Goal: Information Seeking & Learning: Learn about a topic

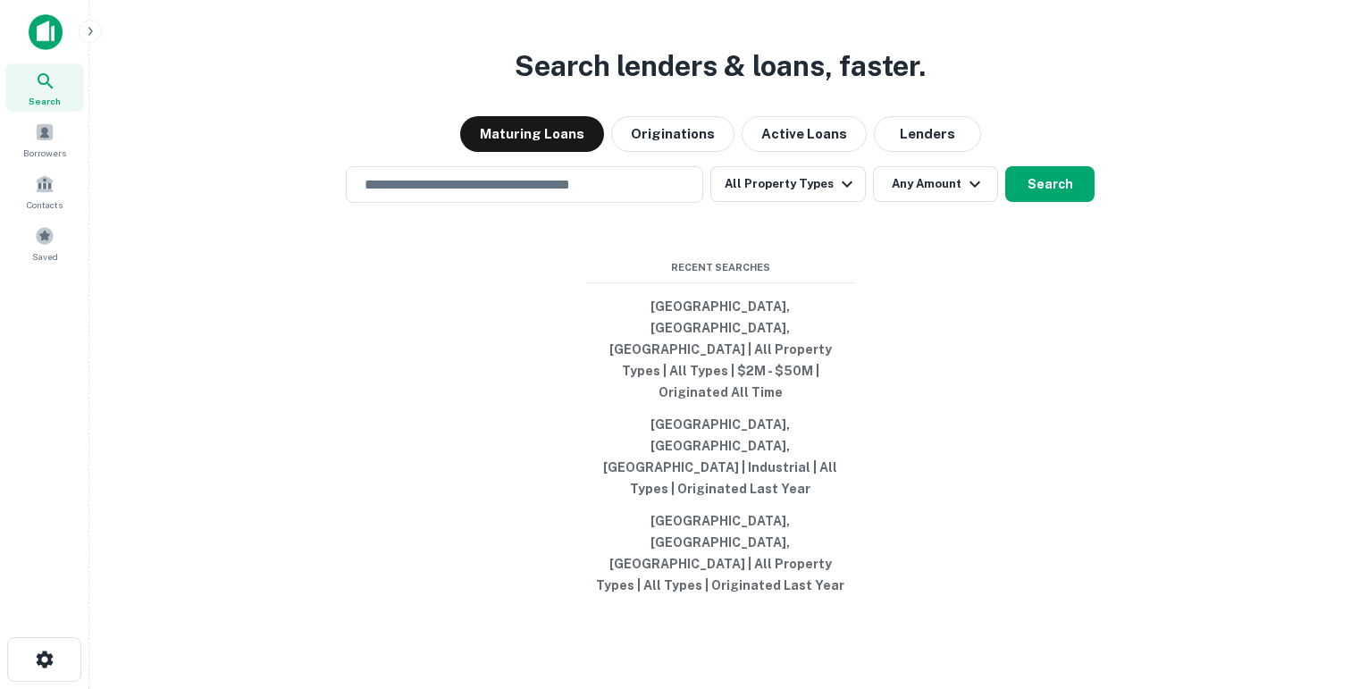
click at [502, 203] on div "​" at bounding box center [524, 184] width 357 height 37
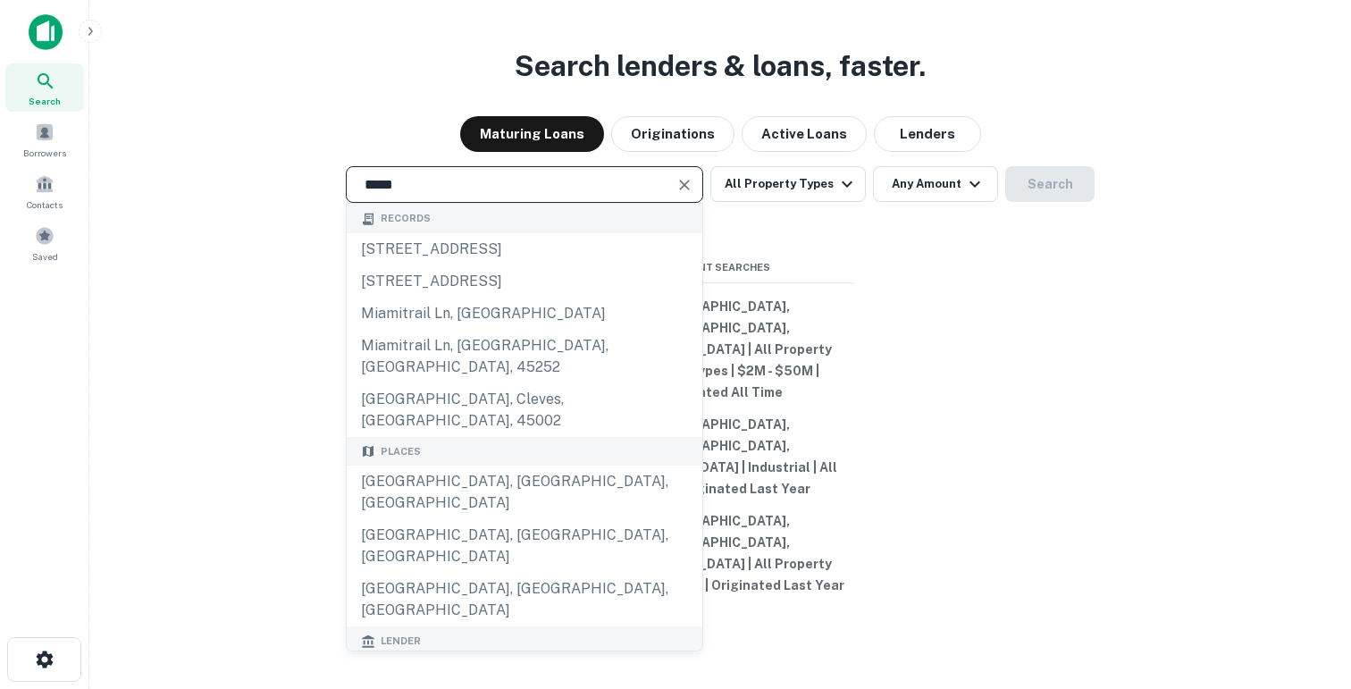
click at [499, 203] on div "***** ​" at bounding box center [524, 184] width 357 height 37
click at [499, 278] on div "Records 9643 miamiview rd, north bend, oh, 45052 2925 miamiview ct, oxford, oh,…" at bounding box center [524, 427] width 357 height 449
click at [491, 195] on input "*****" at bounding box center [511, 184] width 315 height 21
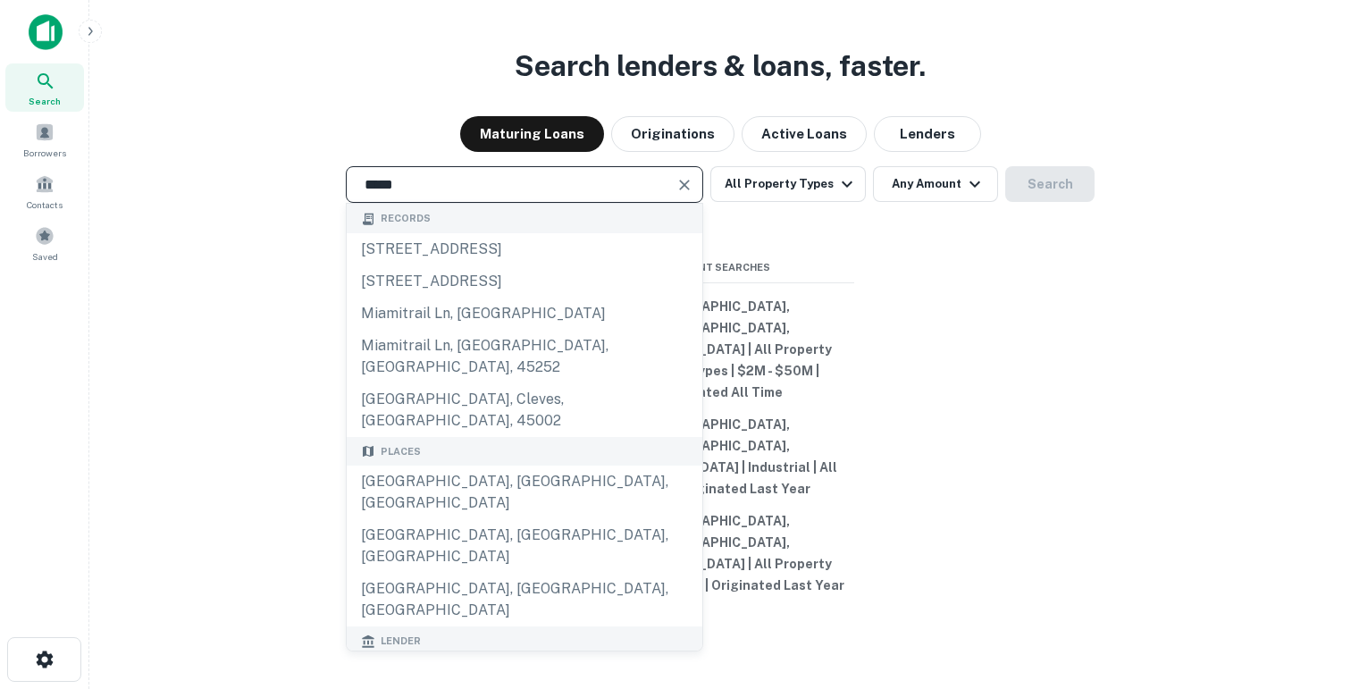
click at [491, 195] on input "*****" at bounding box center [511, 184] width 315 height 21
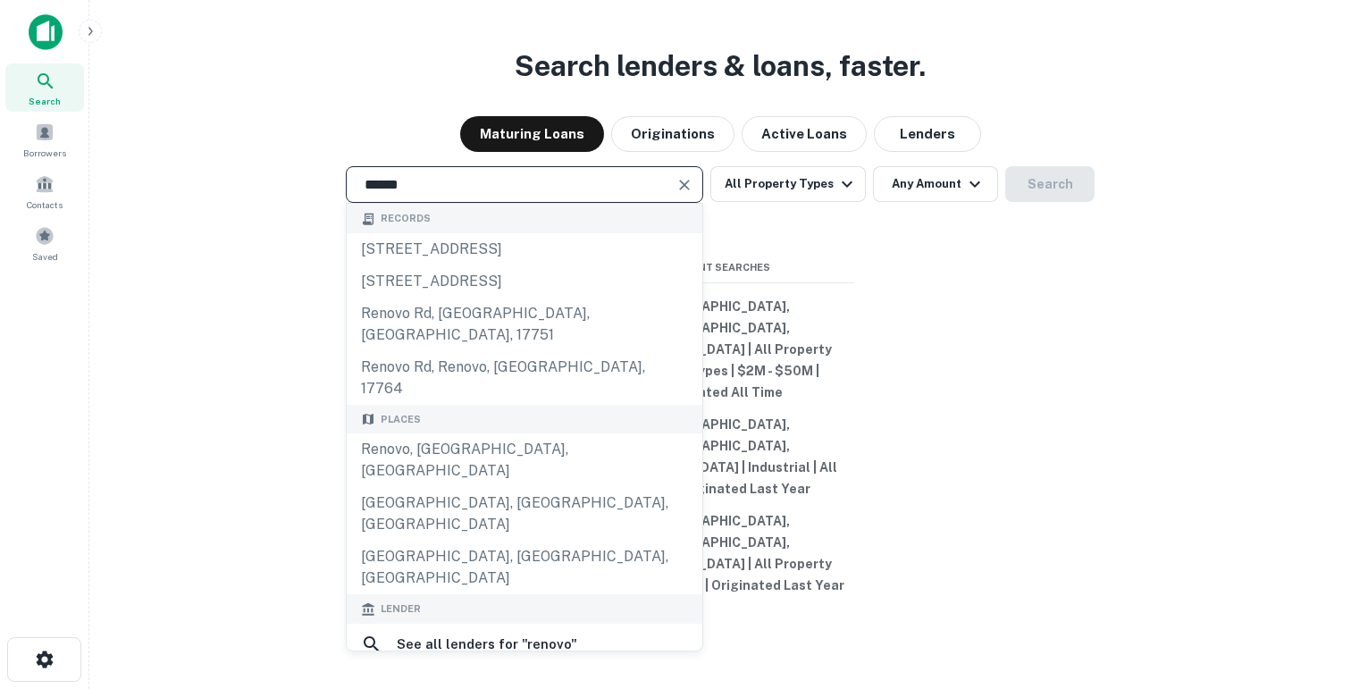
type input "******"
click at [443, 673] on div "renovo financial" at bounding box center [456, 686] width 114 height 27
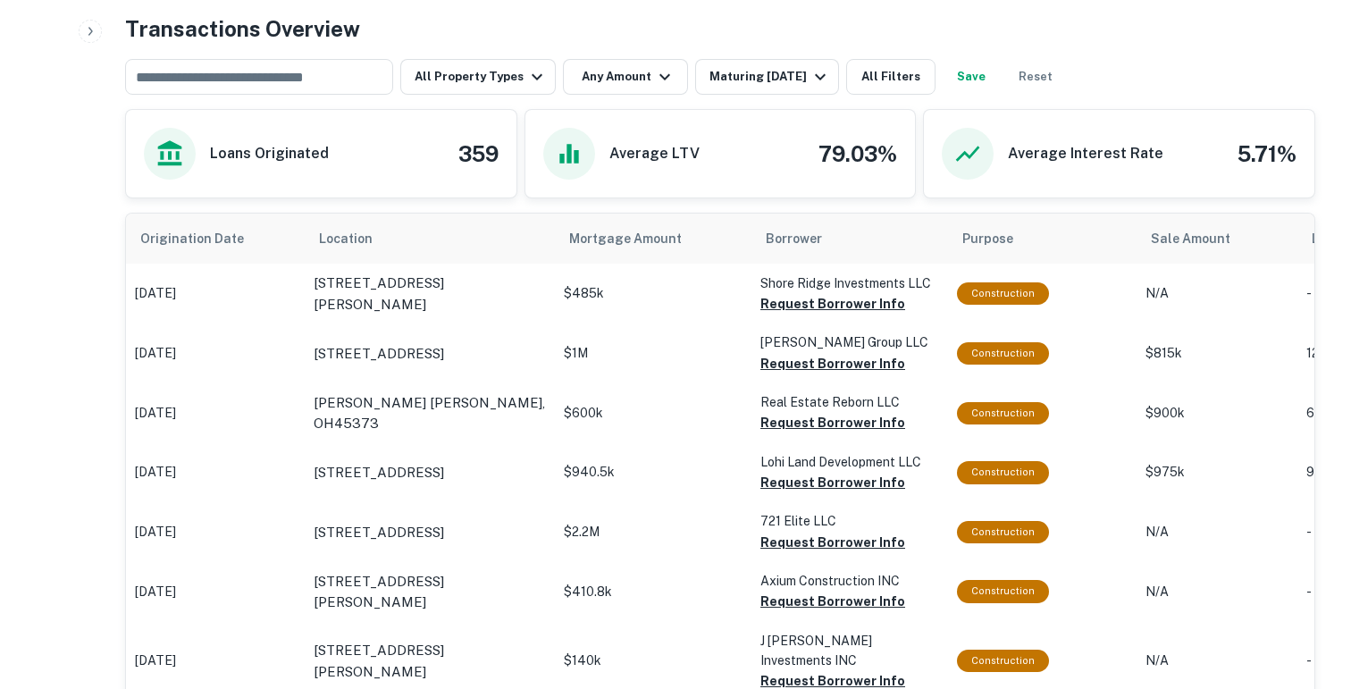
scroll to position [881, 0]
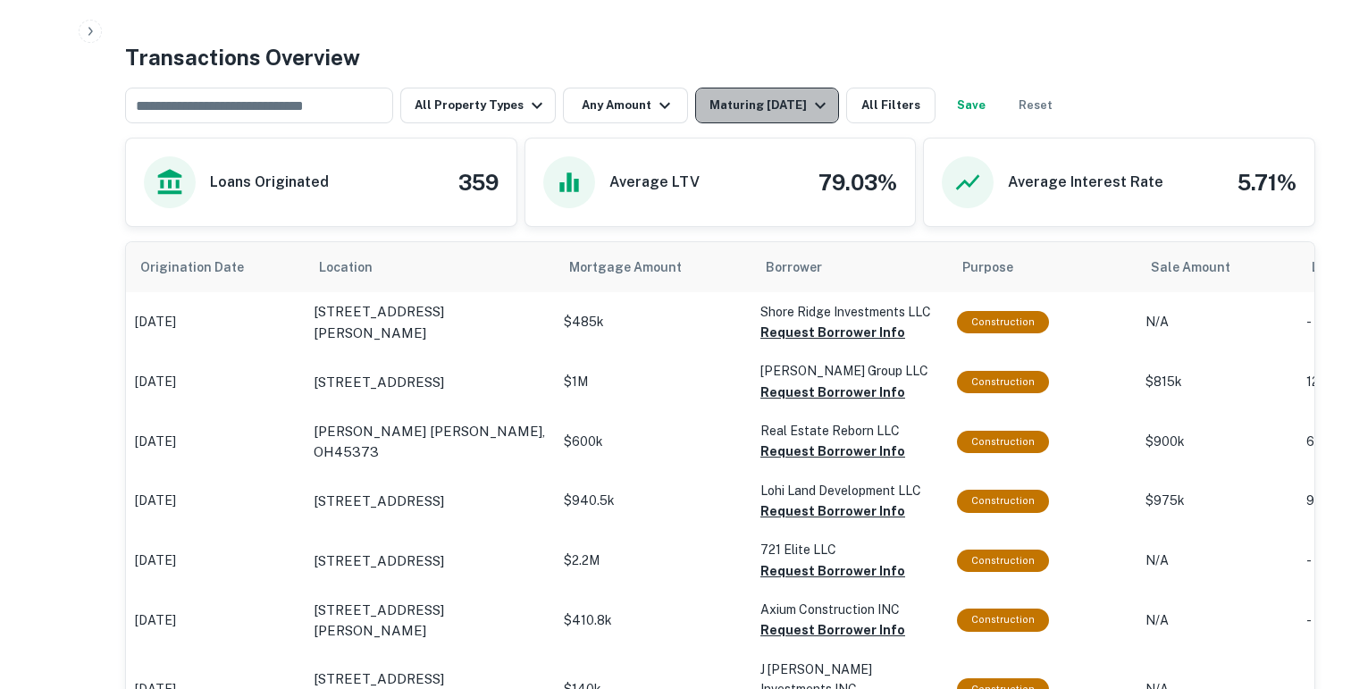
click at [775, 105] on div "Maturing In 1 Year" at bounding box center [771, 105] width 122 height 21
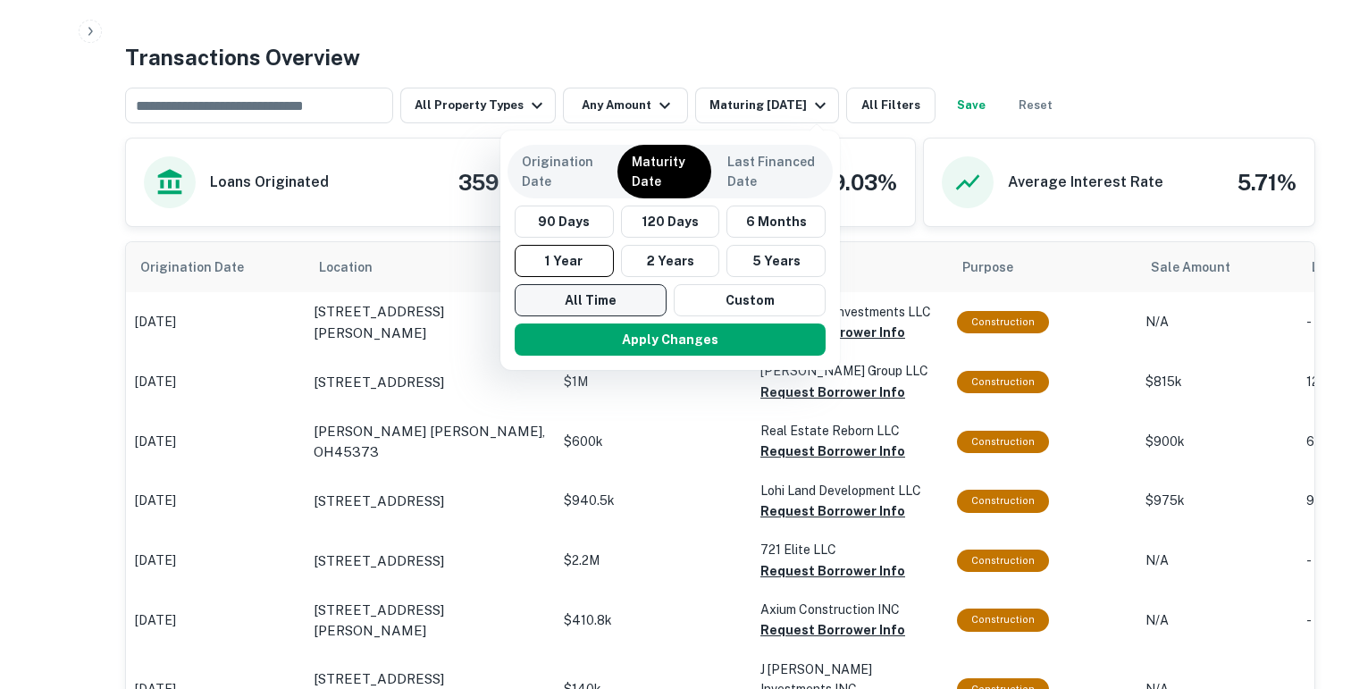
click at [562, 302] on button "All Time" at bounding box center [591, 300] width 152 height 32
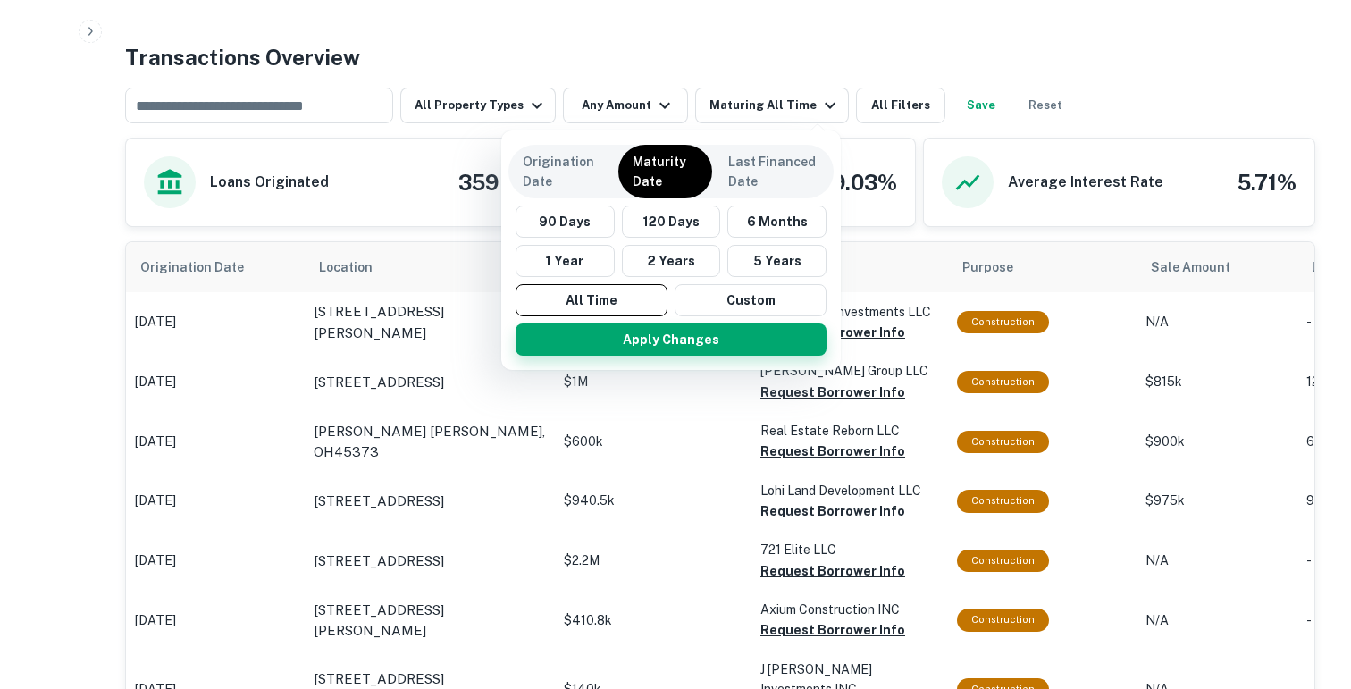
click at [596, 351] on button "Apply Changes" at bounding box center [671, 340] width 311 height 32
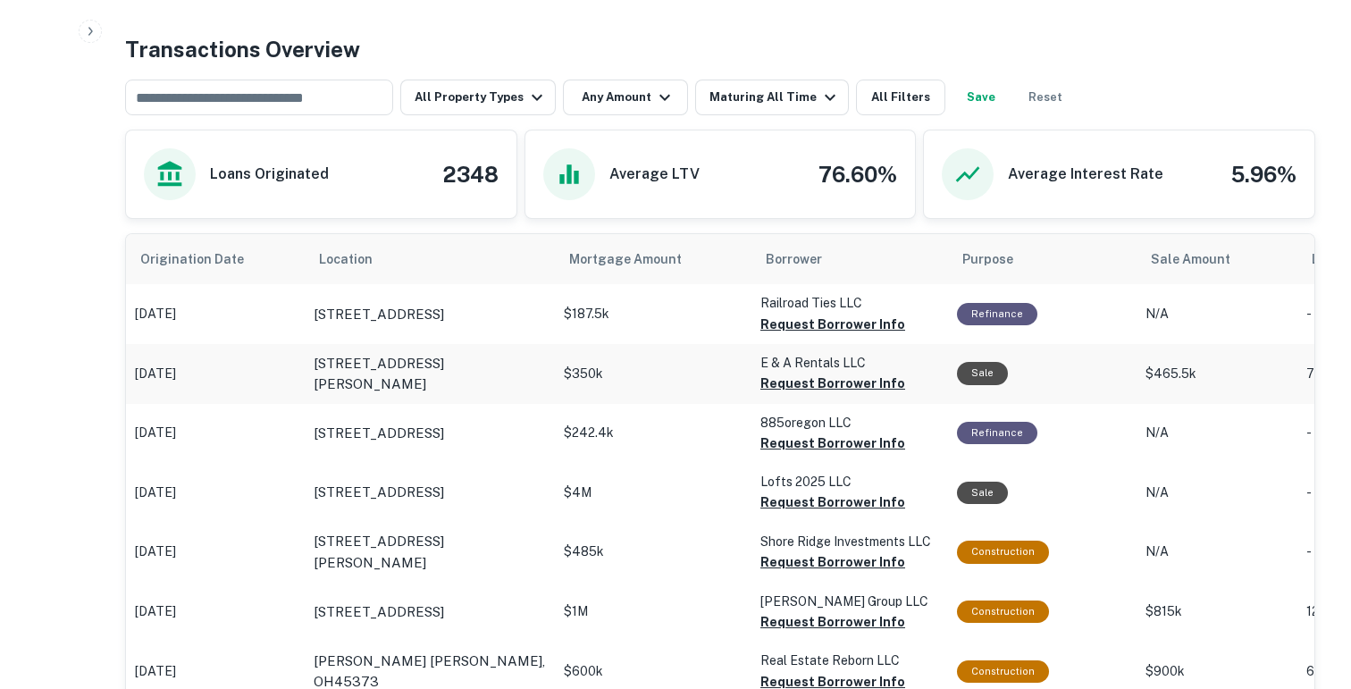
scroll to position [910, 0]
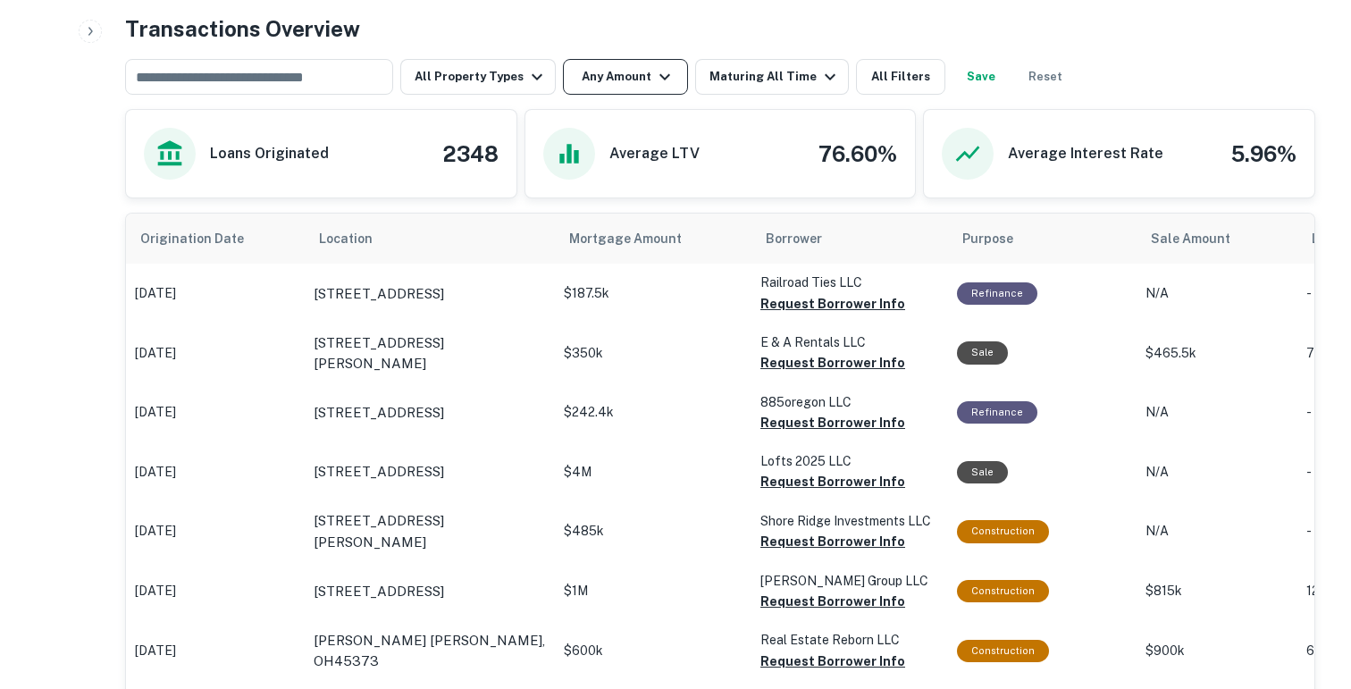
click at [590, 65] on button "Any Amount" at bounding box center [625, 77] width 125 height 36
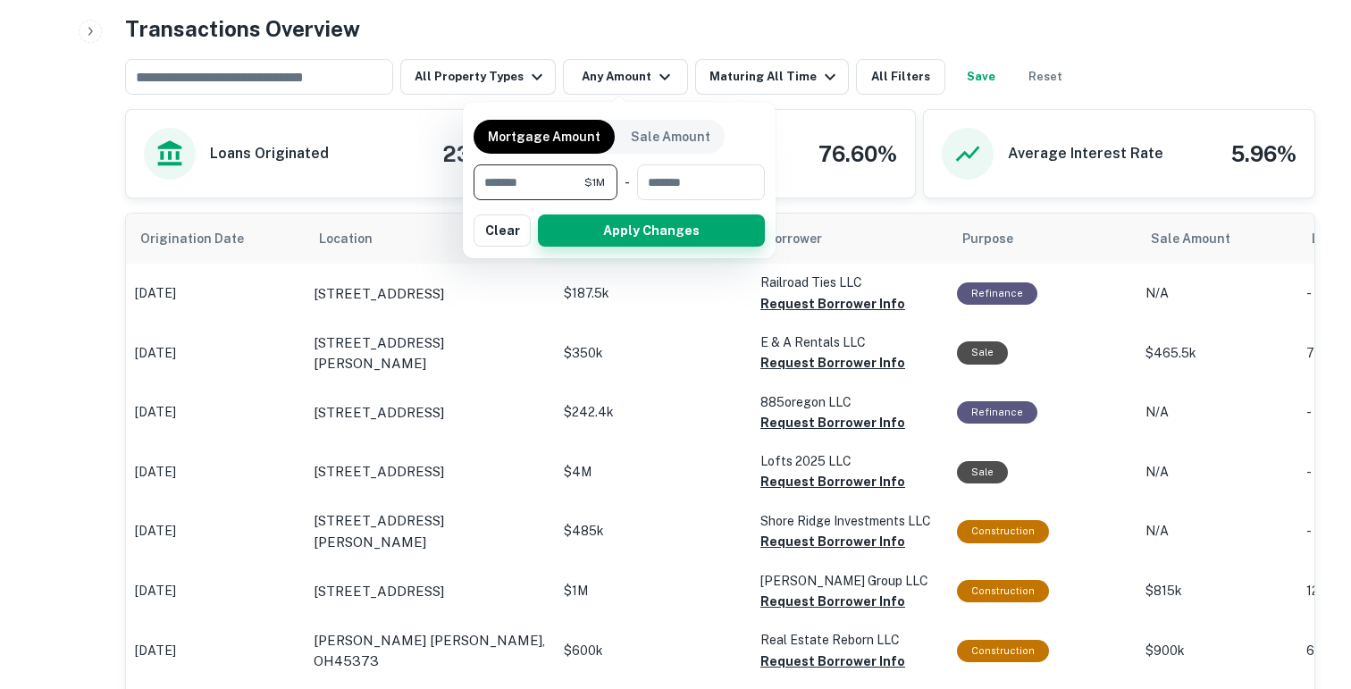
type input "*******"
click at [638, 223] on button "Apply Changes" at bounding box center [651, 230] width 227 height 32
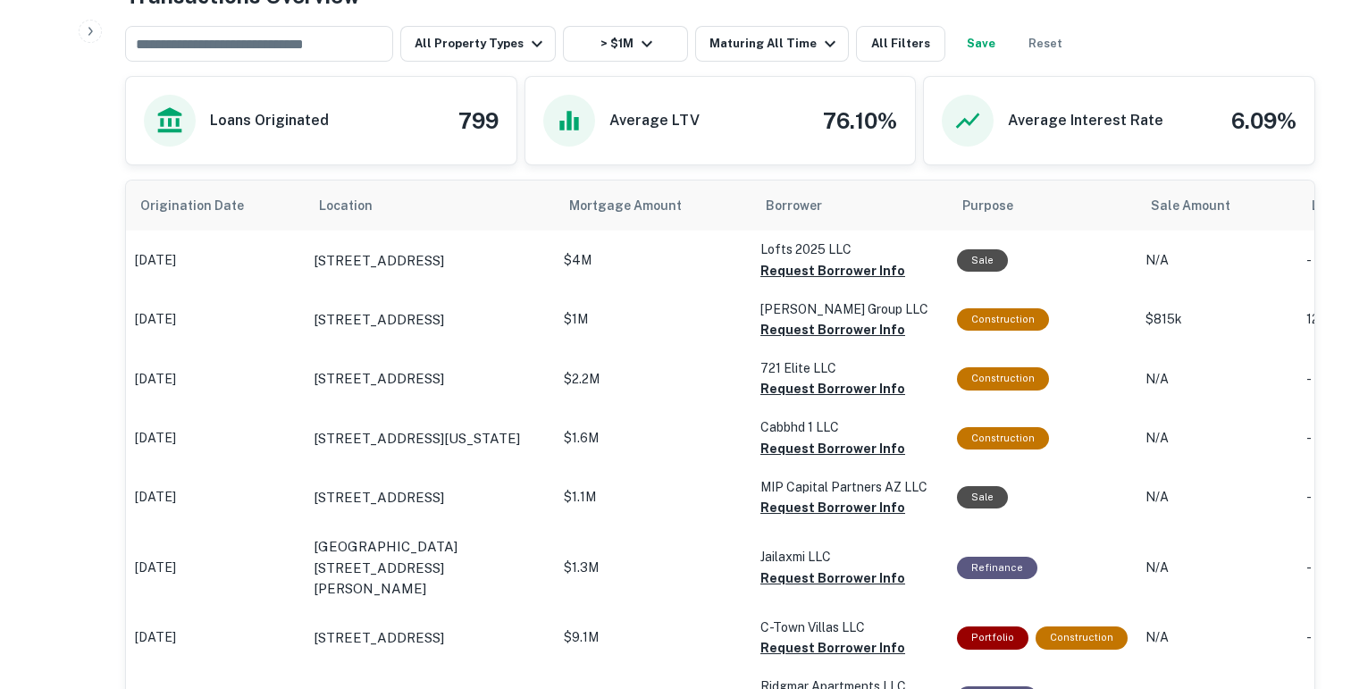
scroll to position [946, 0]
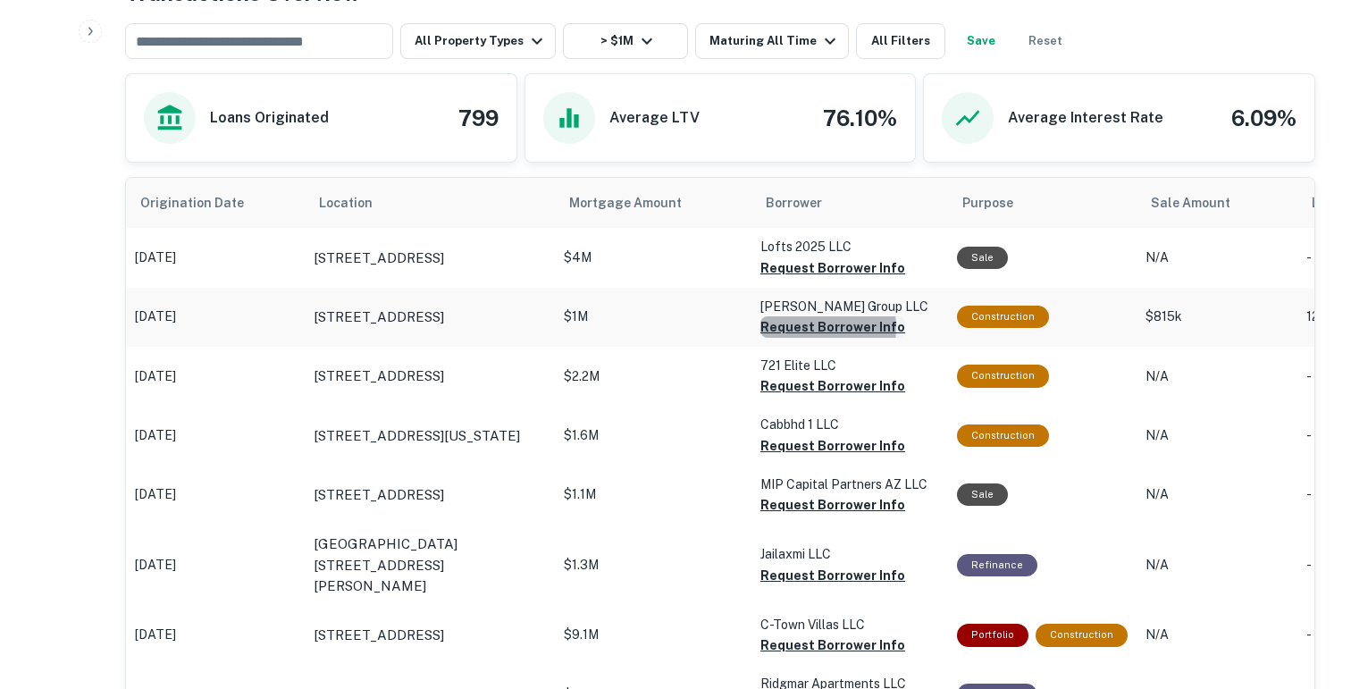
click at [802, 279] on button "Request Borrower Info" at bounding box center [833, 267] width 145 height 21
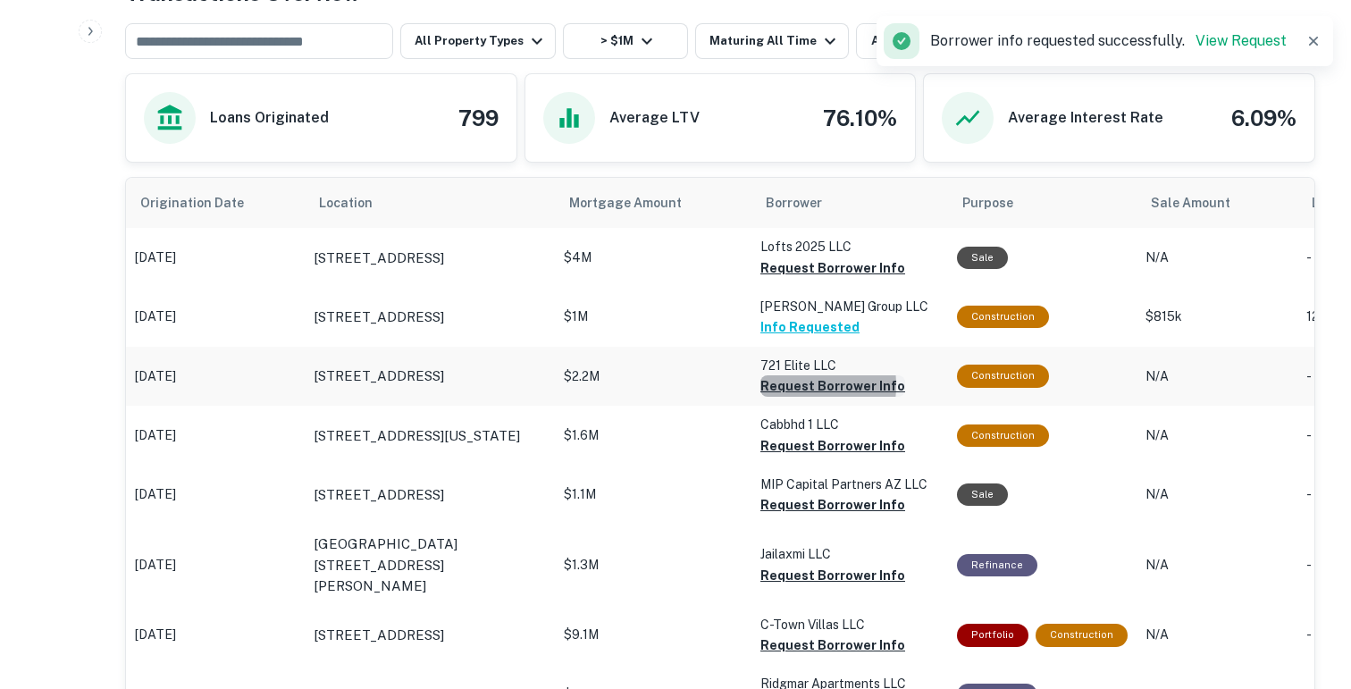
click at [786, 279] on button "Request Borrower Info" at bounding box center [833, 267] width 145 height 21
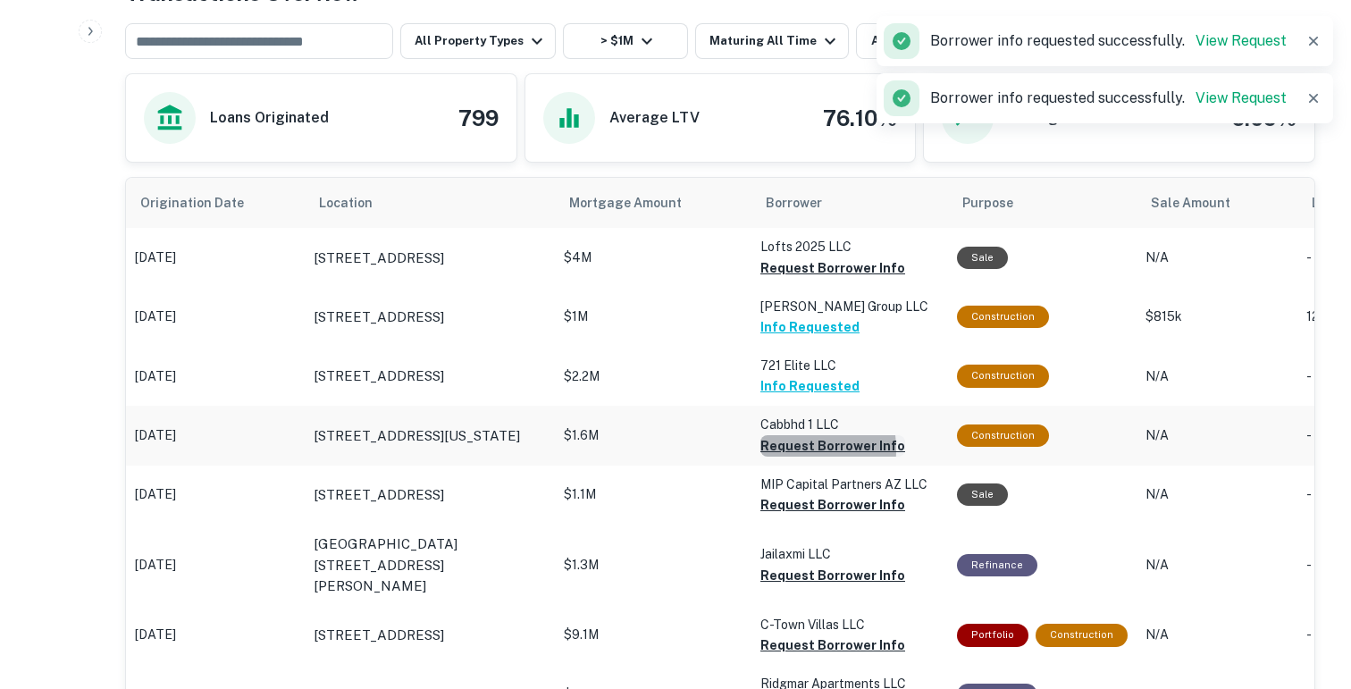
click at [778, 279] on button "Request Borrower Info" at bounding box center [833, 267] width 145 height 21
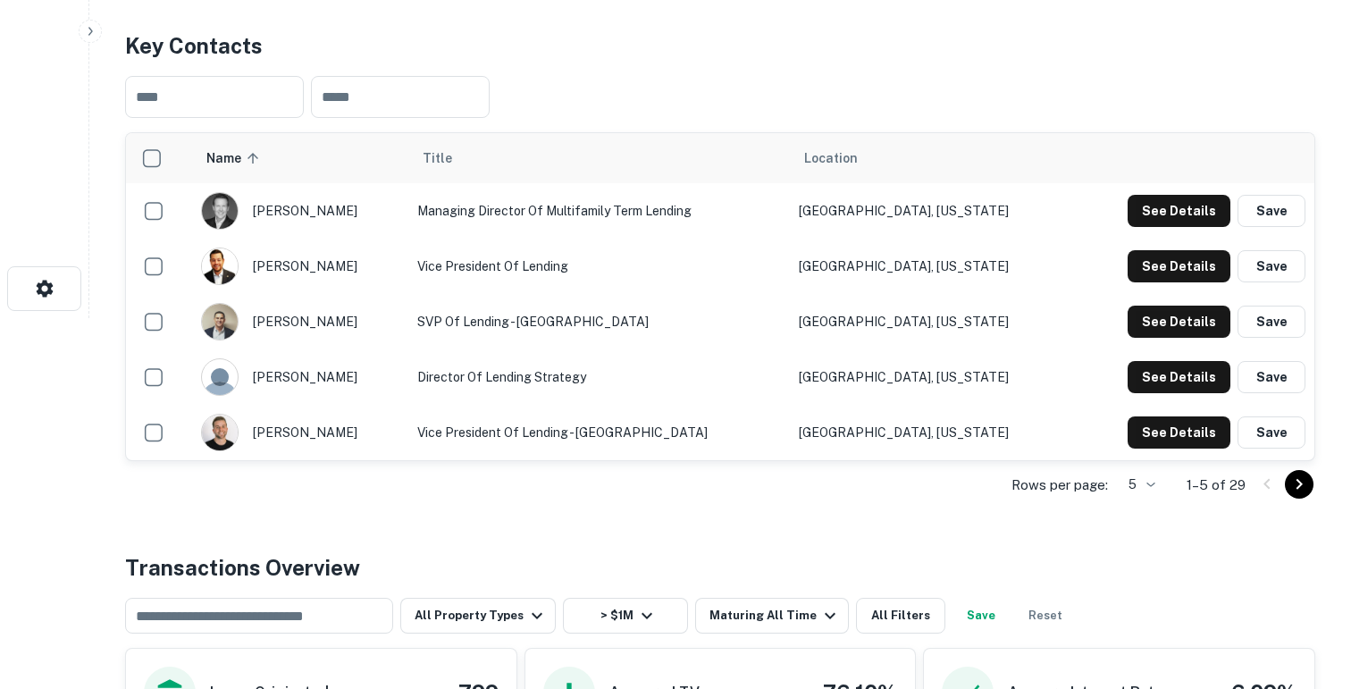
scroll to position [0, 0]
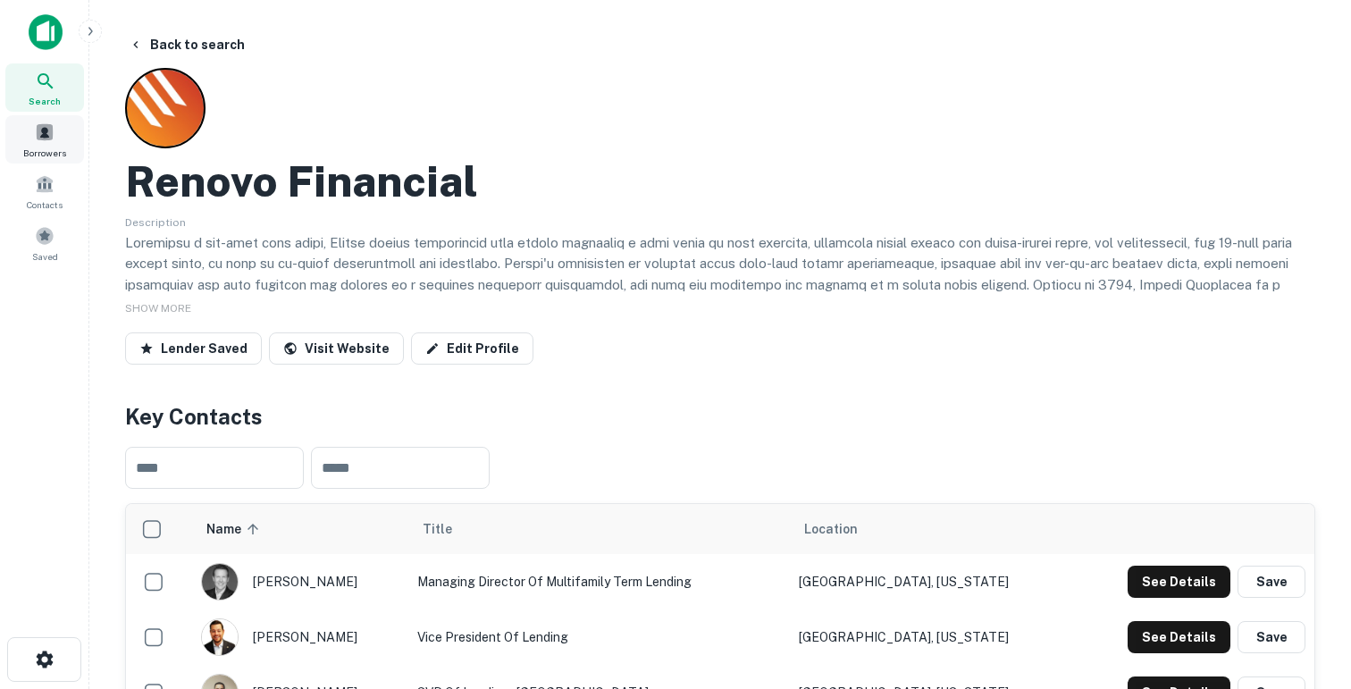
click at [67, 145] on div "Borrowers" at bounding box center [44, 139] width 79 height 48
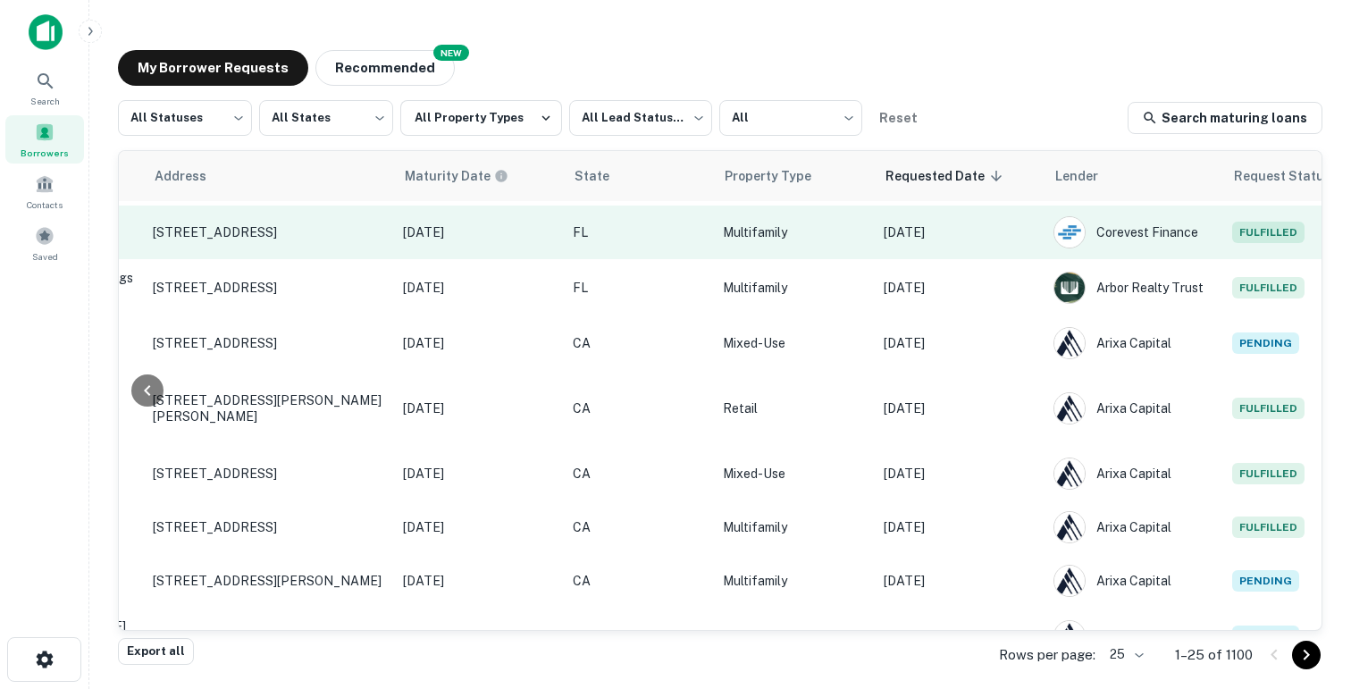
scroll to position [266, 714]
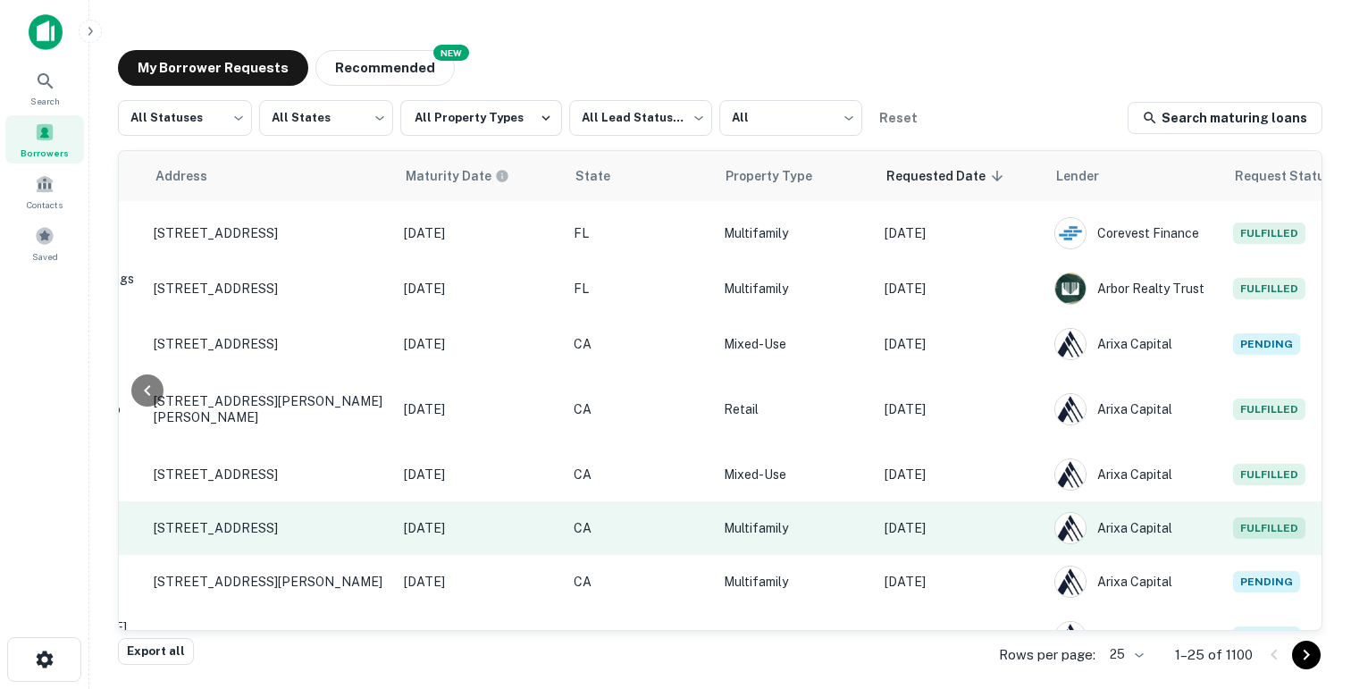
click at [948, 518] on p "[DATE]" at bounding box center [961, 528] width 152 height 20
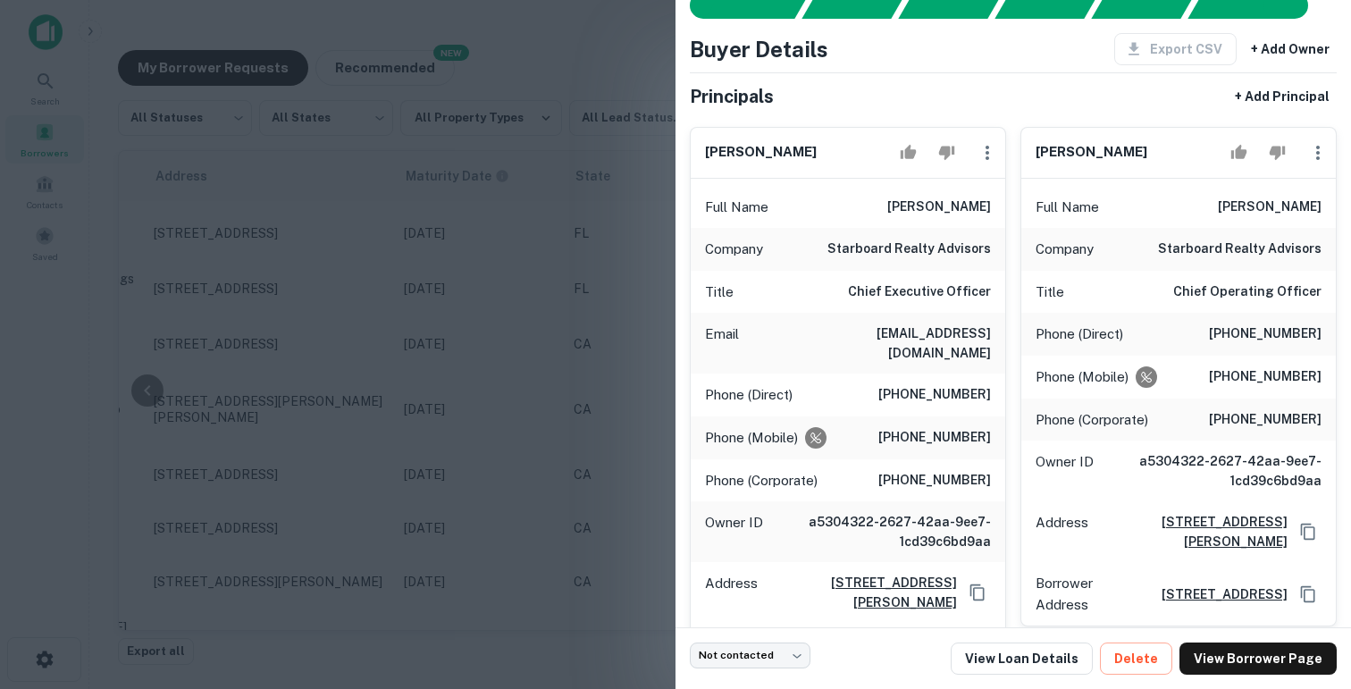
scroll to position [68, 0]
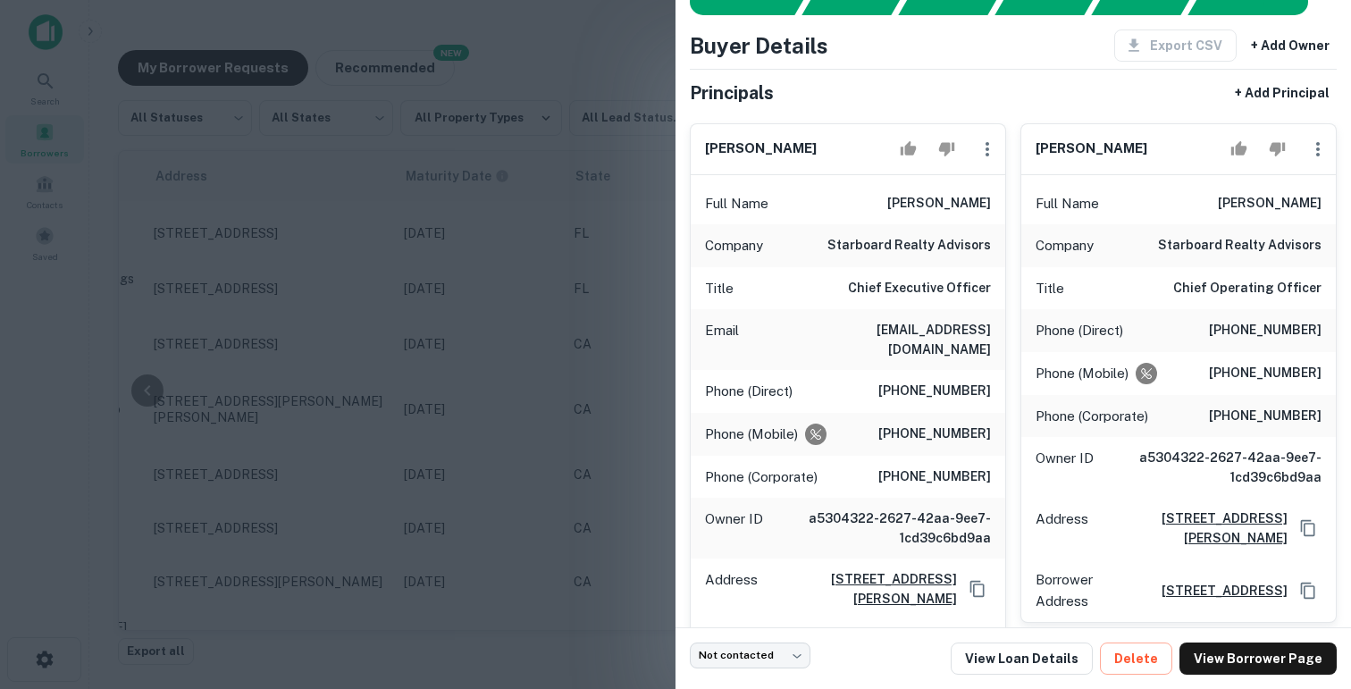
click at [474, 134] on div at bounding box center [675, 344] width 1351 height 689
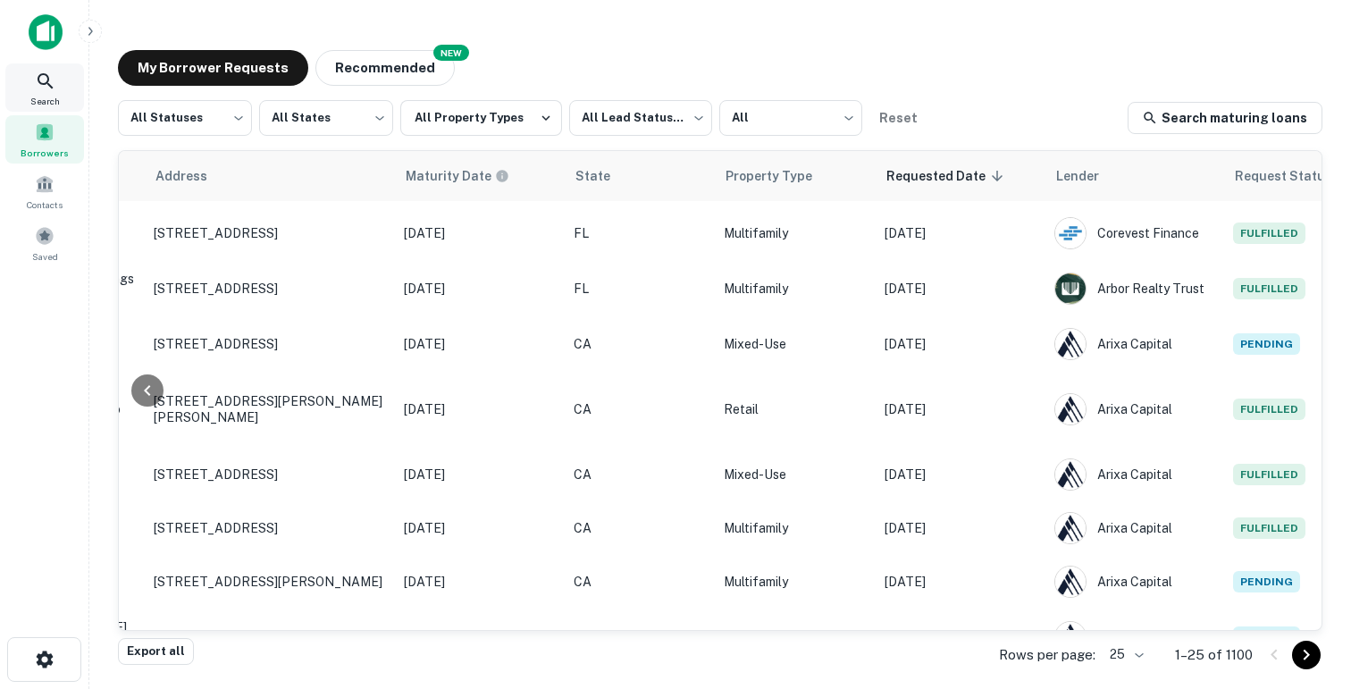
click at [63, 73] on div "Search" at bounding box center [44, 87] width 79 height 48
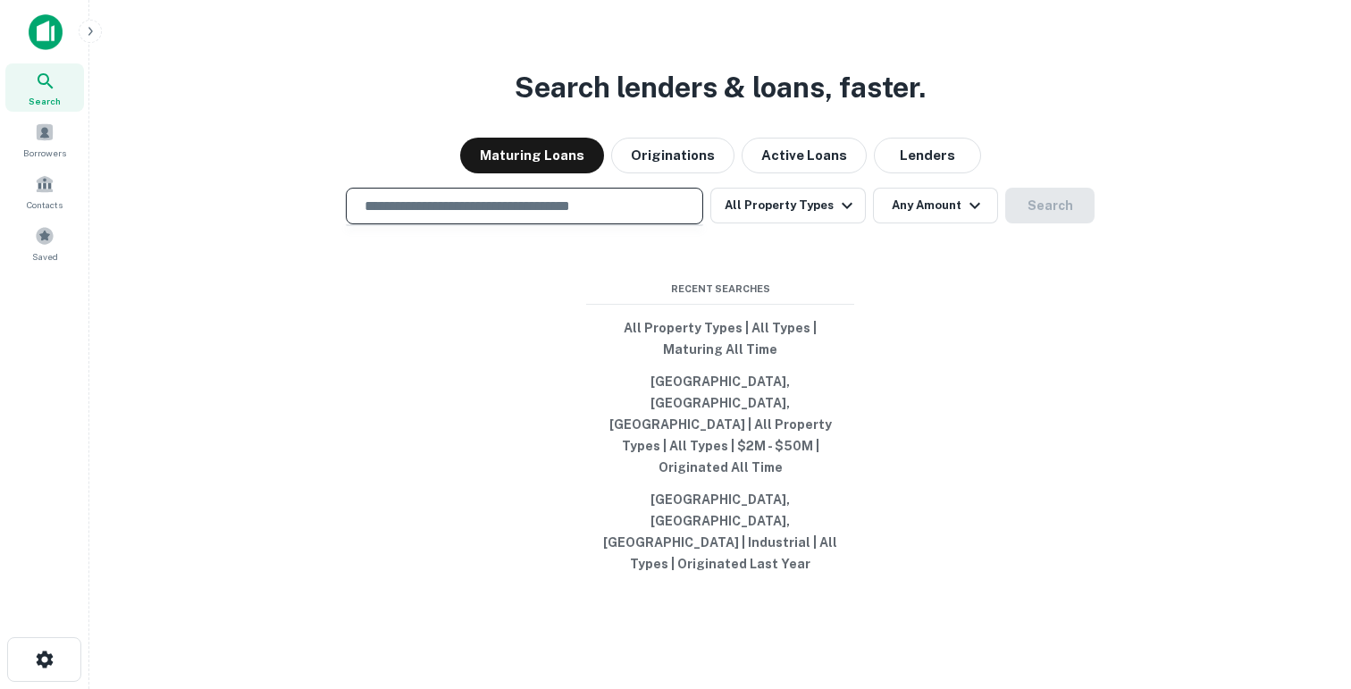
click at [434, 216] on input "text" at bounding box center [524, 206] width 341 height 21
click at [438, 216] on input "text" at bounding box center [524, 206] width 341 height 21
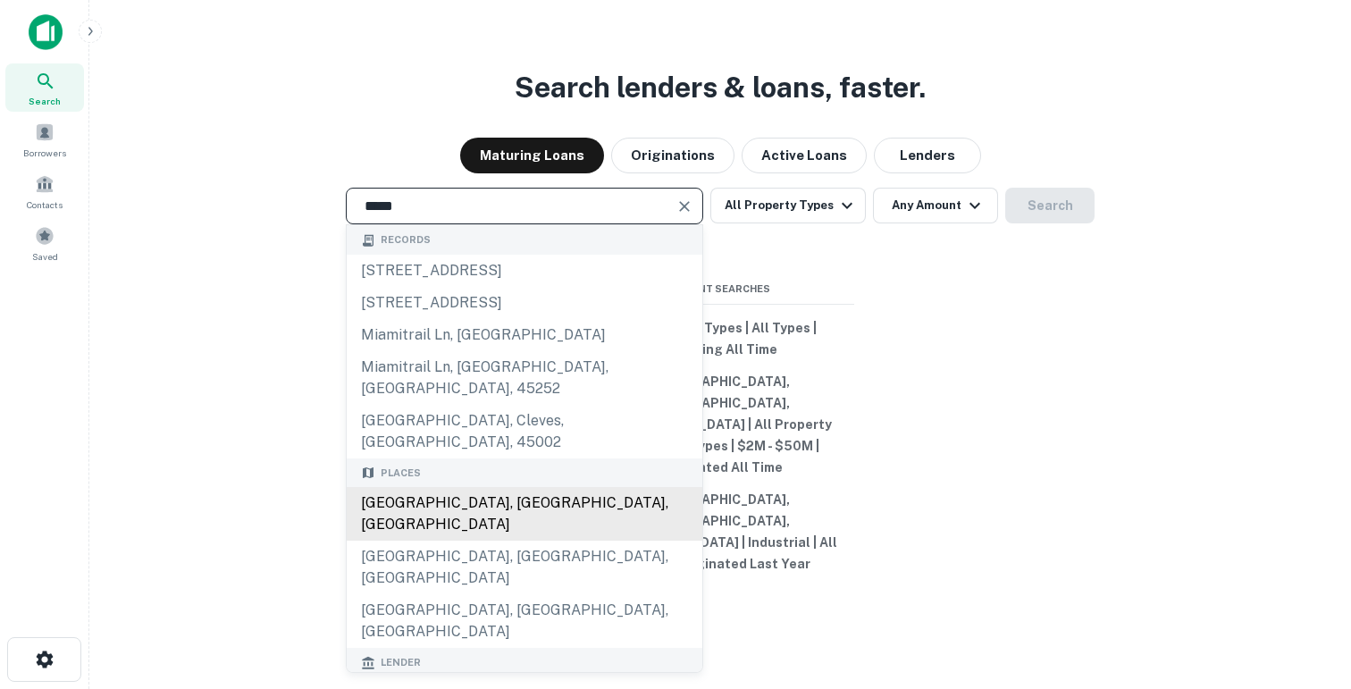
scroll to position [154, 0]
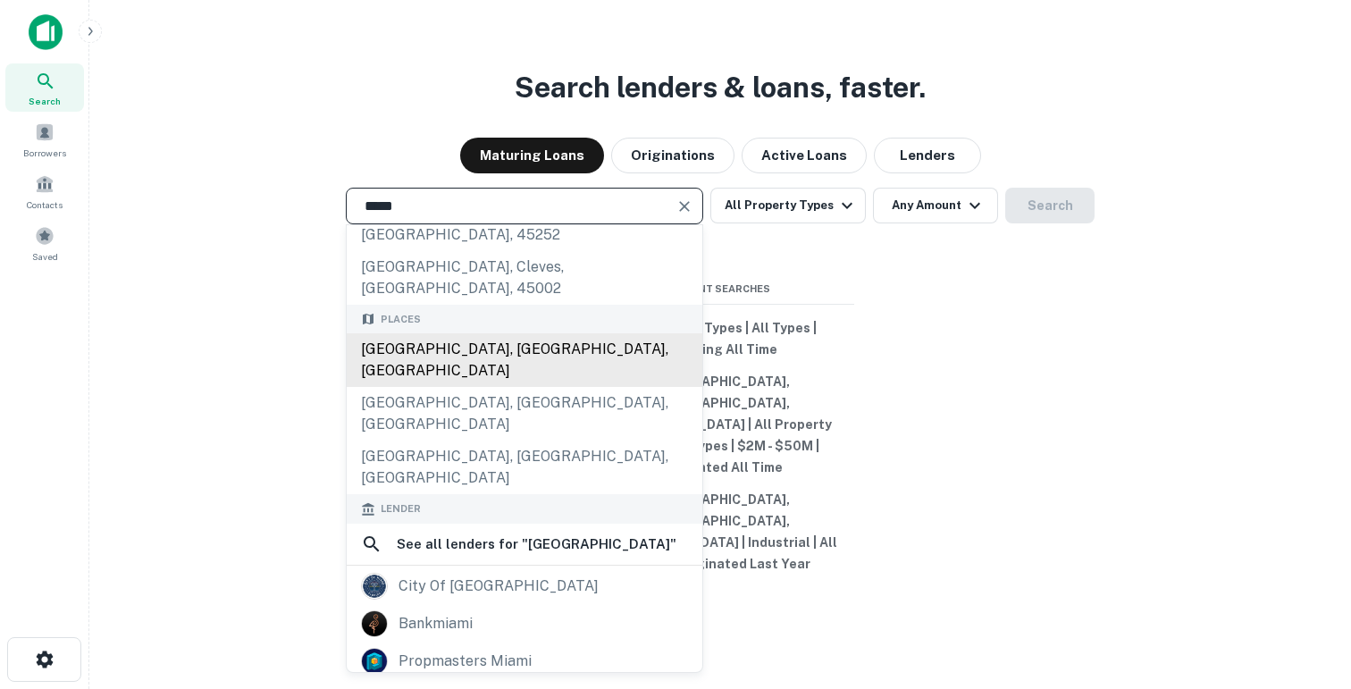
click at [437, 366] on div "Miami, FL, USA" at bounding box center [525, 360] width 356 height 54
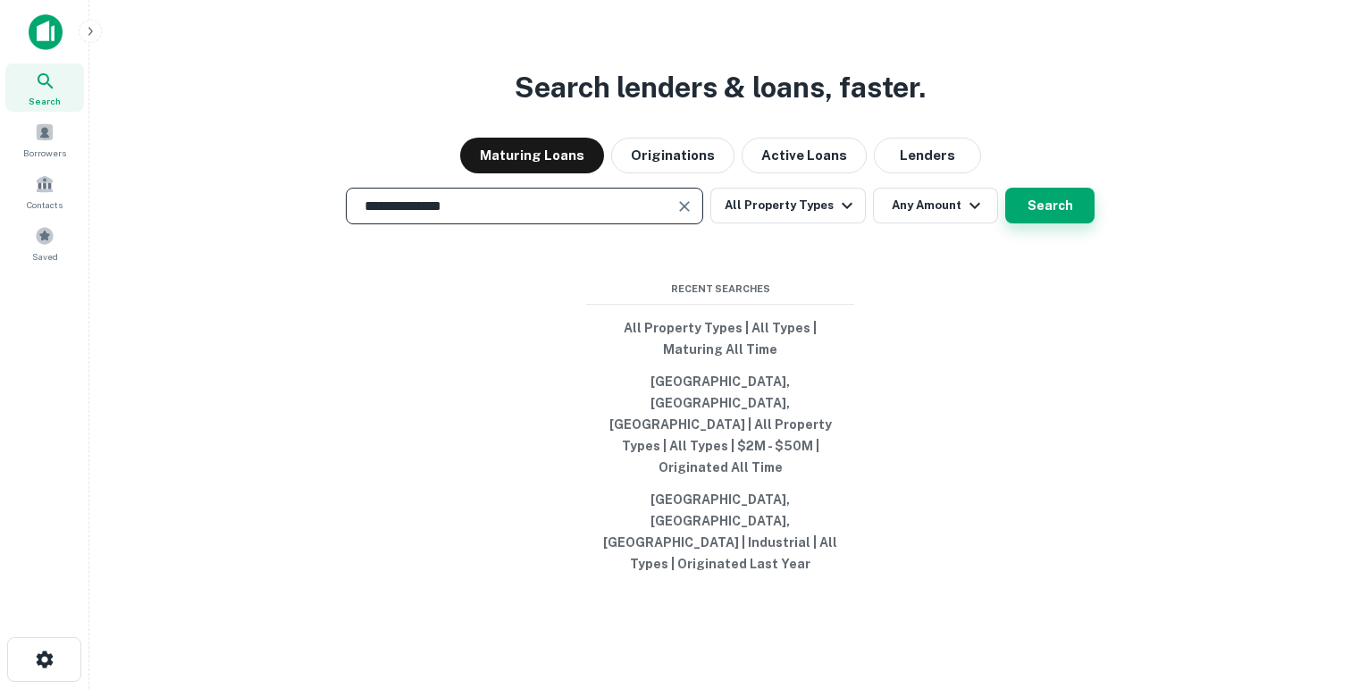
type input "**********"
click at [1051, 223] on button "Search" at bounding box center [1049, 206] width 89 height 36
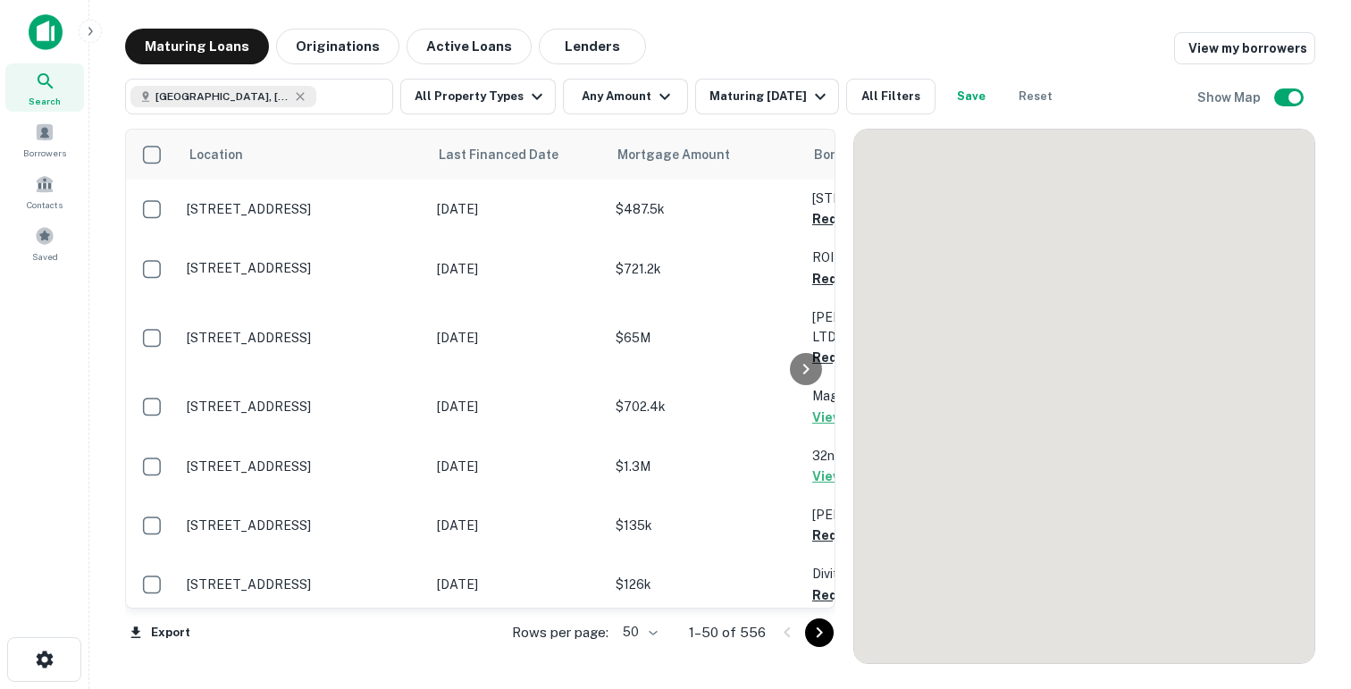
scroll to position [266, 0]
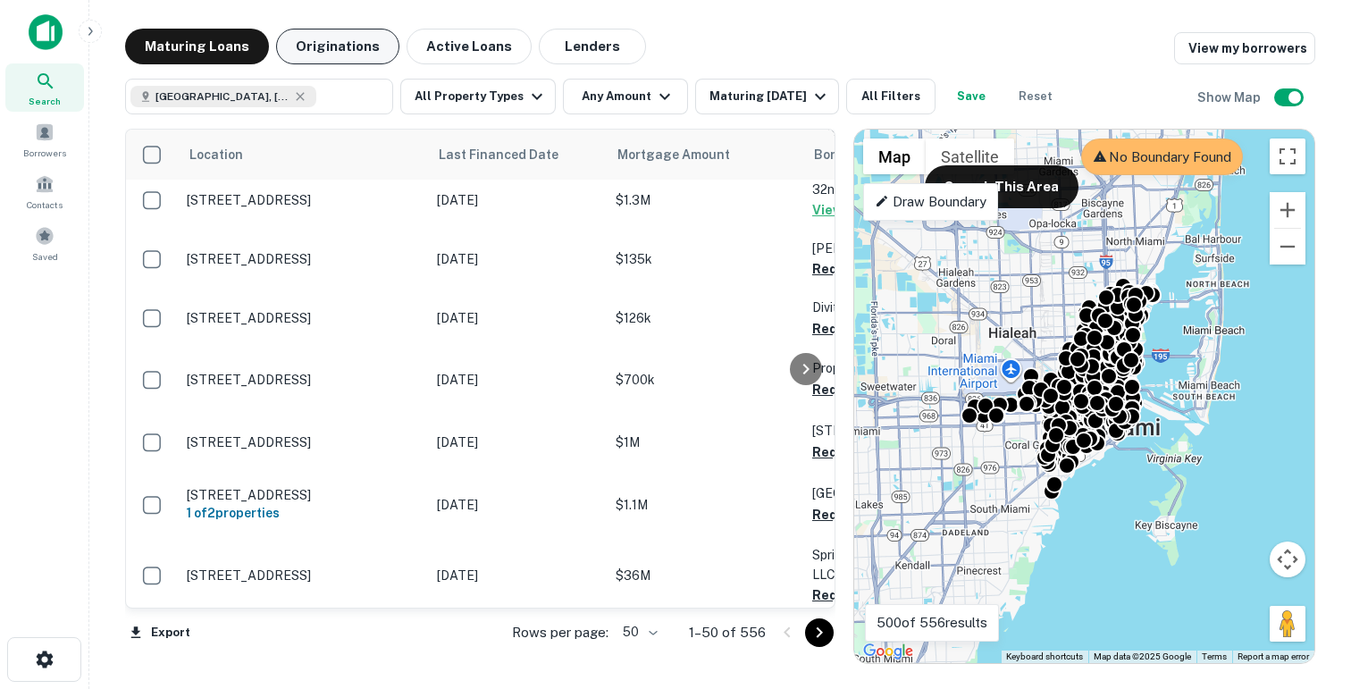
click at [333, 42] on button "Originations" at bounding box center [337, 47] width 123 height 36
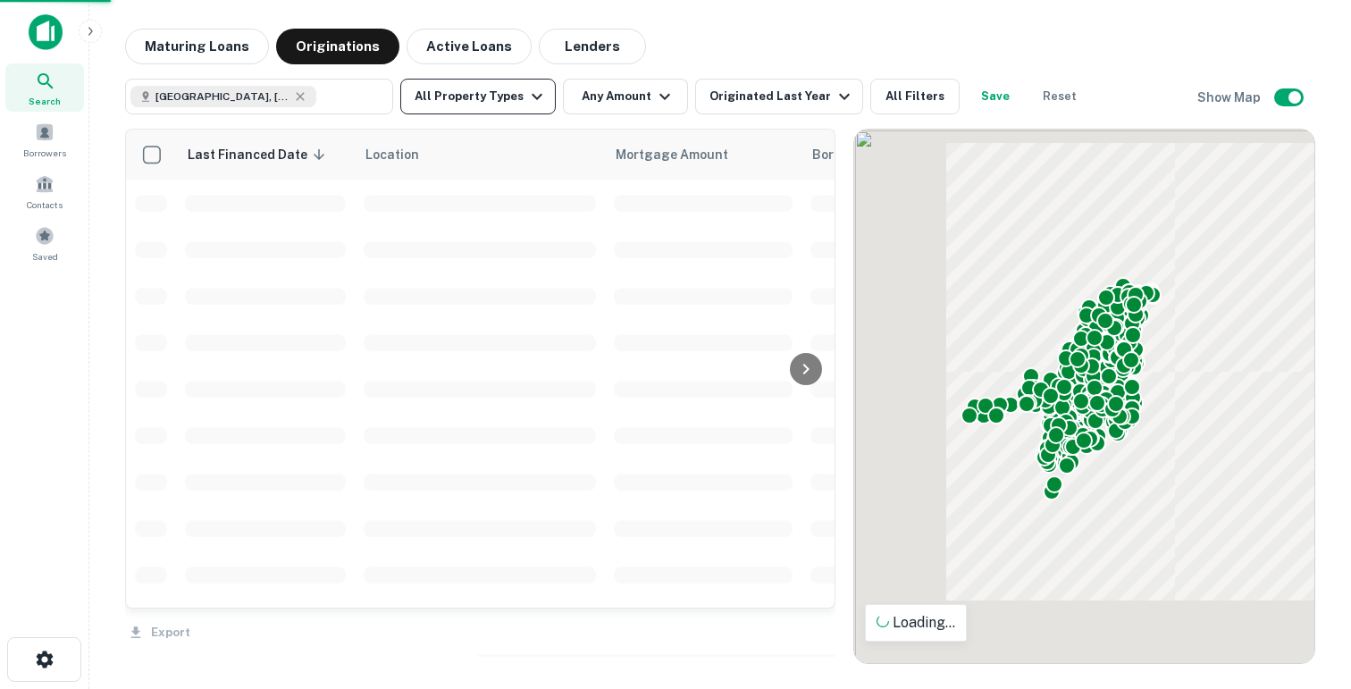
scroll to position [266, 0]
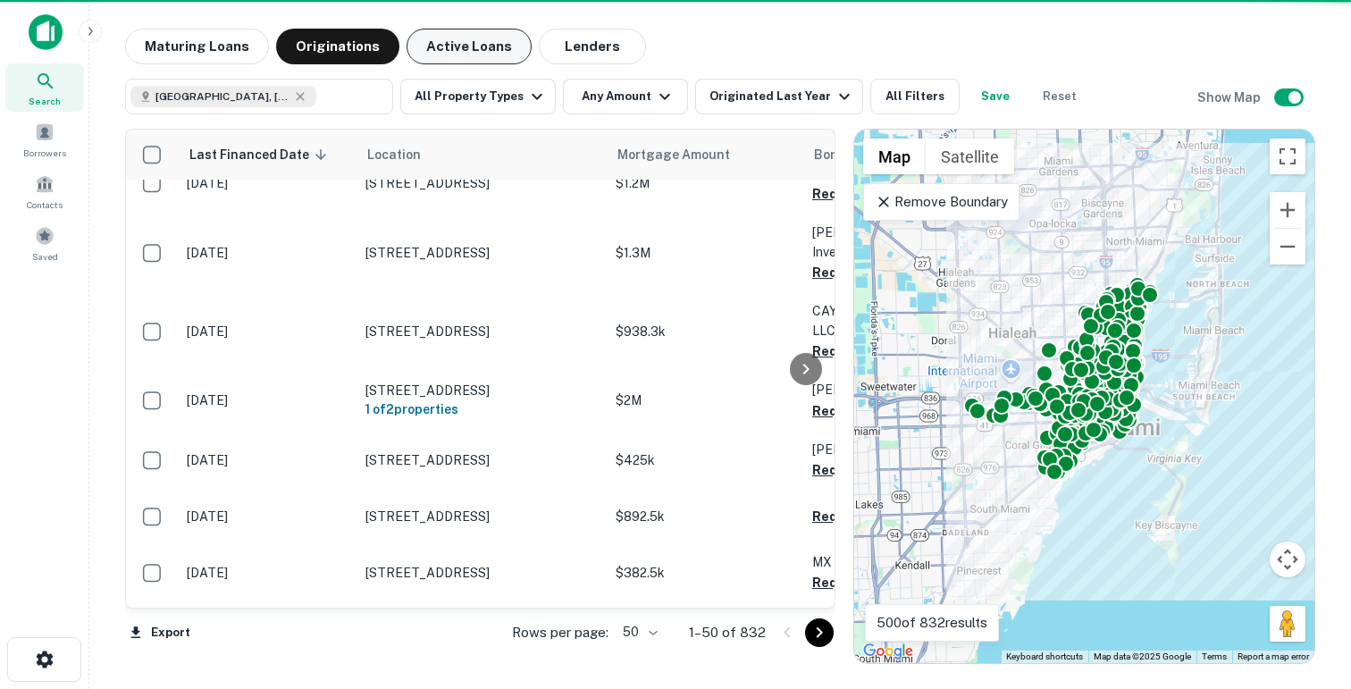
click at [470, 54] on button "Active Loans" at bounding box center [469, 47] width 125 height 36
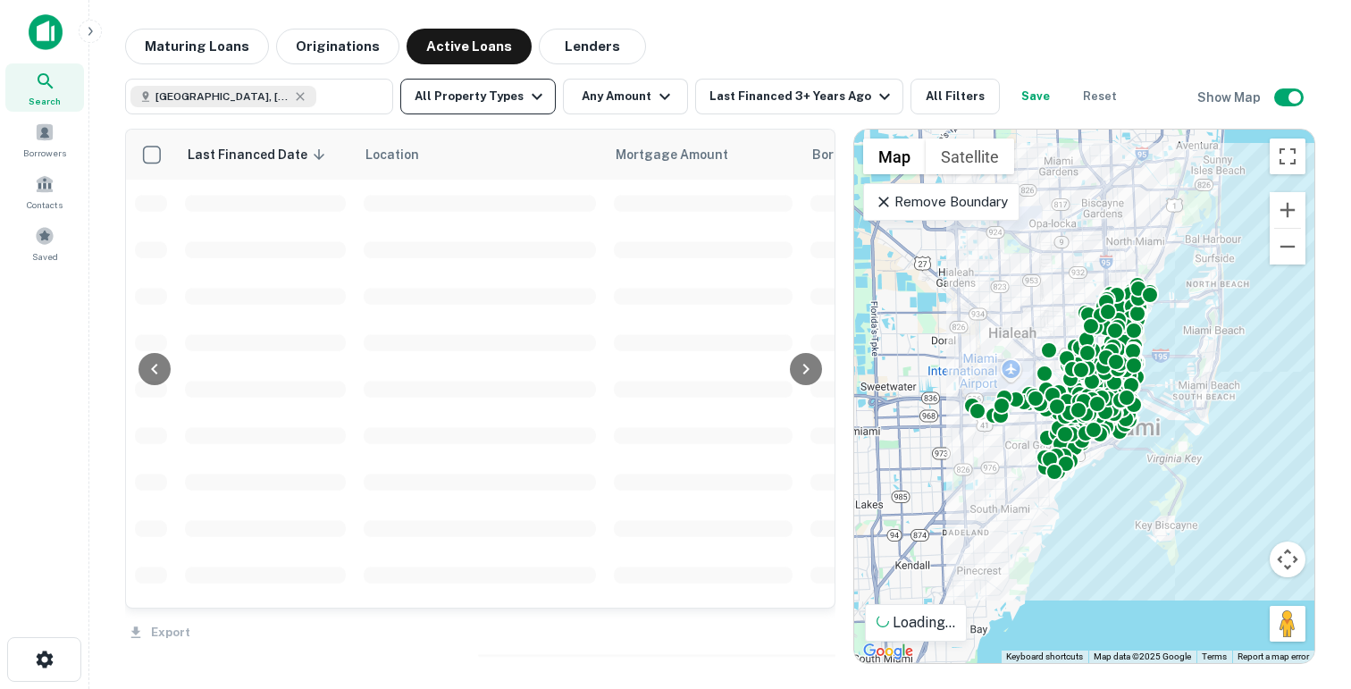
scroll to position [266, 0]
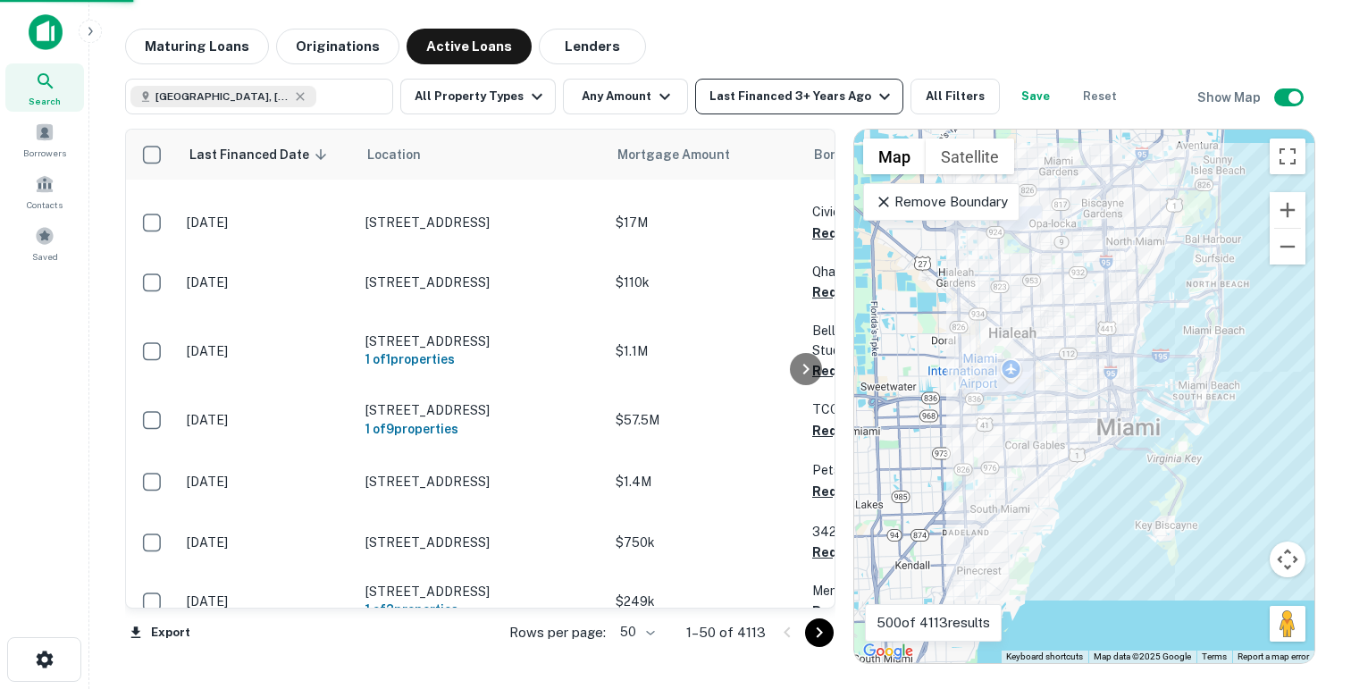
click at [735, 100] on div "Last Financed 3+ Years Ago" at bounding box center [803, 96] width 186 height 21
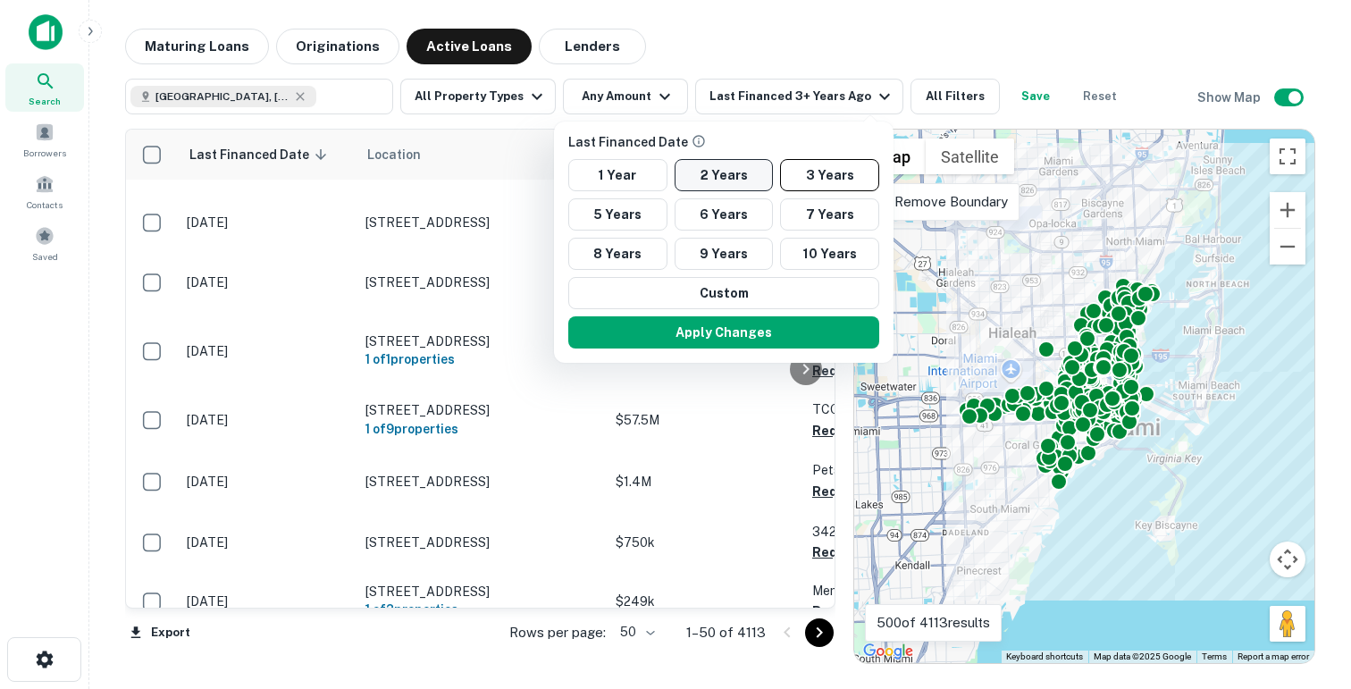
click at [701, 169] on button "2 Years" at bounding box center [724, 175] width 99 height 32
click at [691, 342] on button "Apply Changes" at bounding box center [723, 332] width 311 height 32
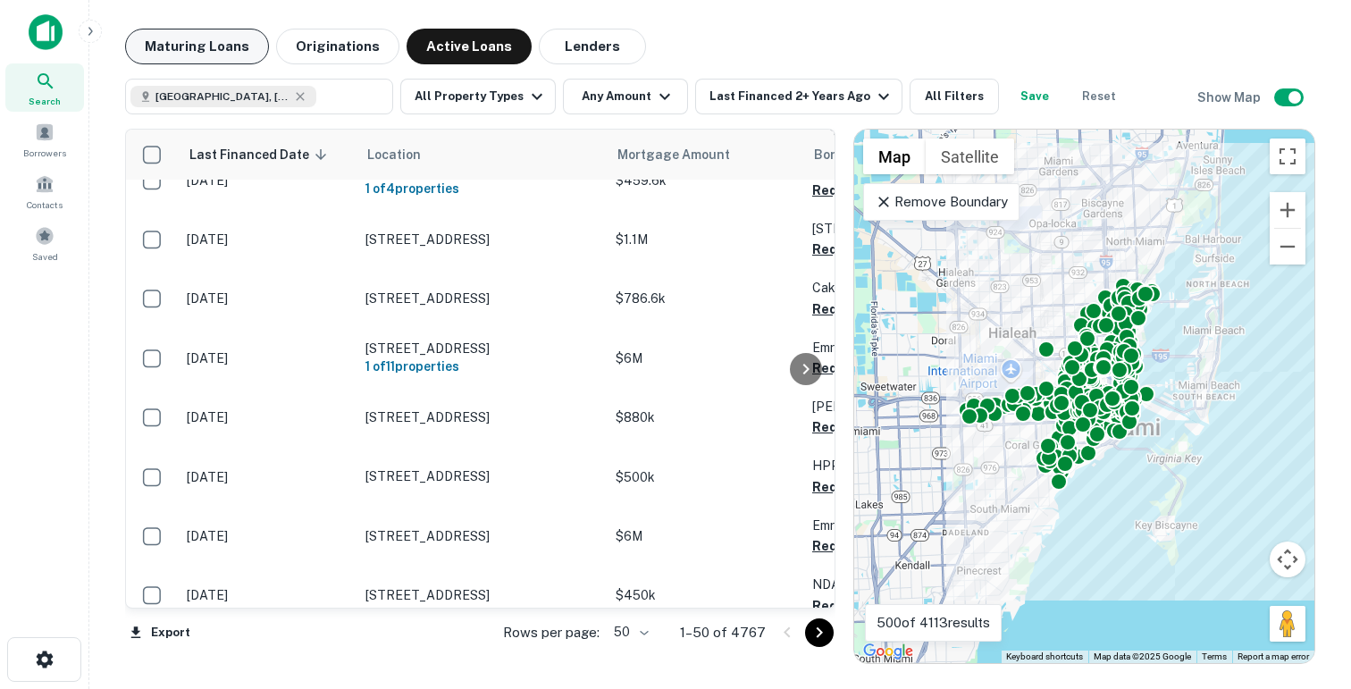
click at [181, 37] on button "Maturing Loans" at bounding box center [197, 47] width 144 height 36
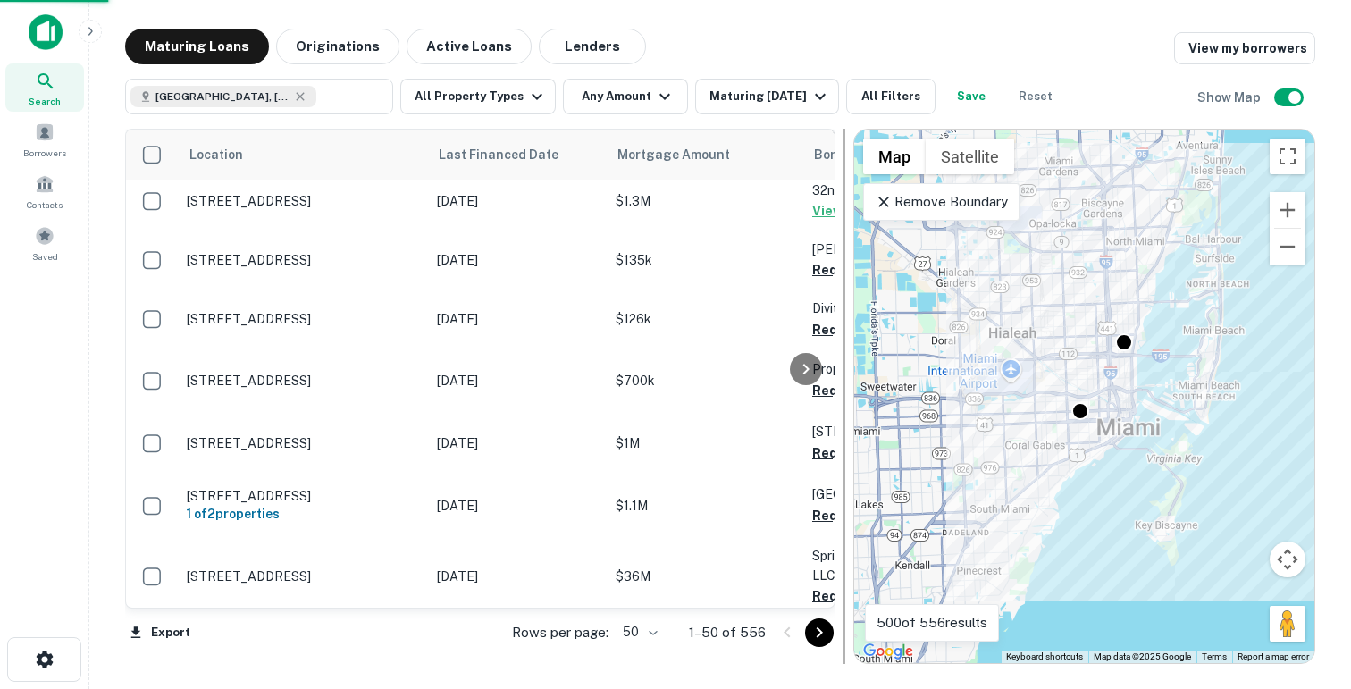
scroll to position [281, 0]
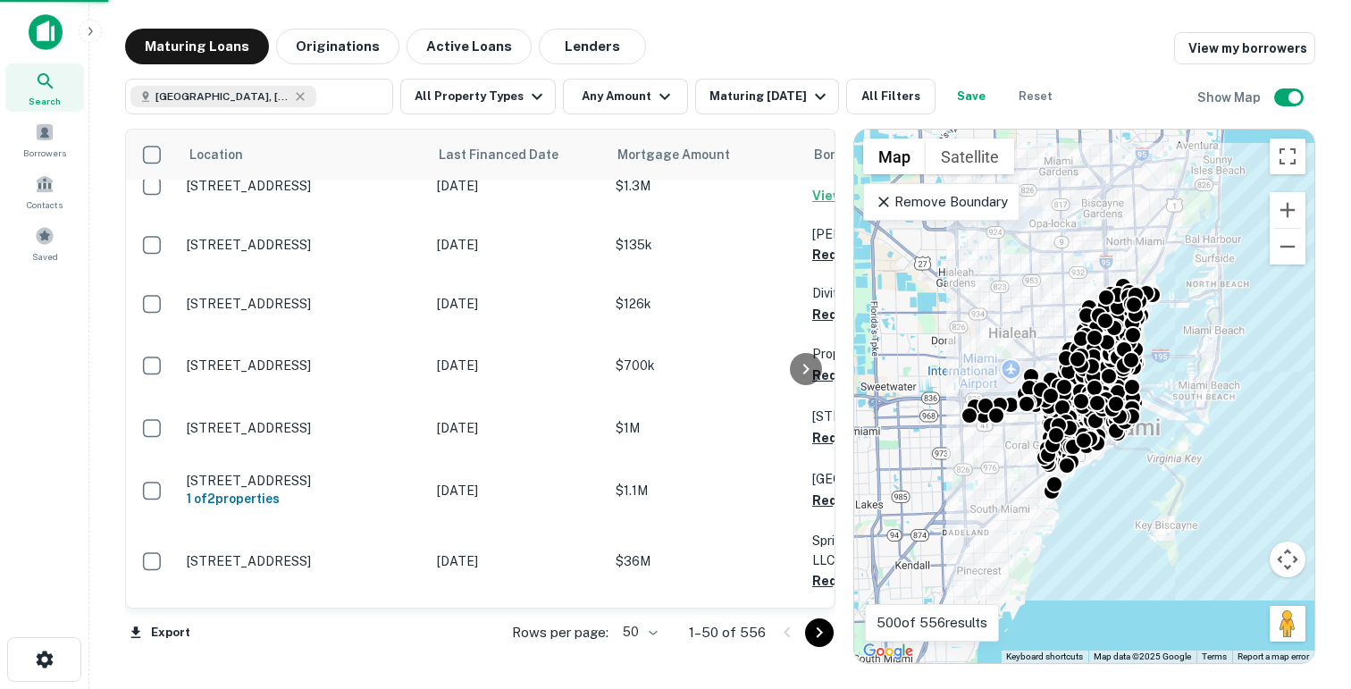
click at [879, 201] on icon at bounding box center [884, 202] width 18 height 18
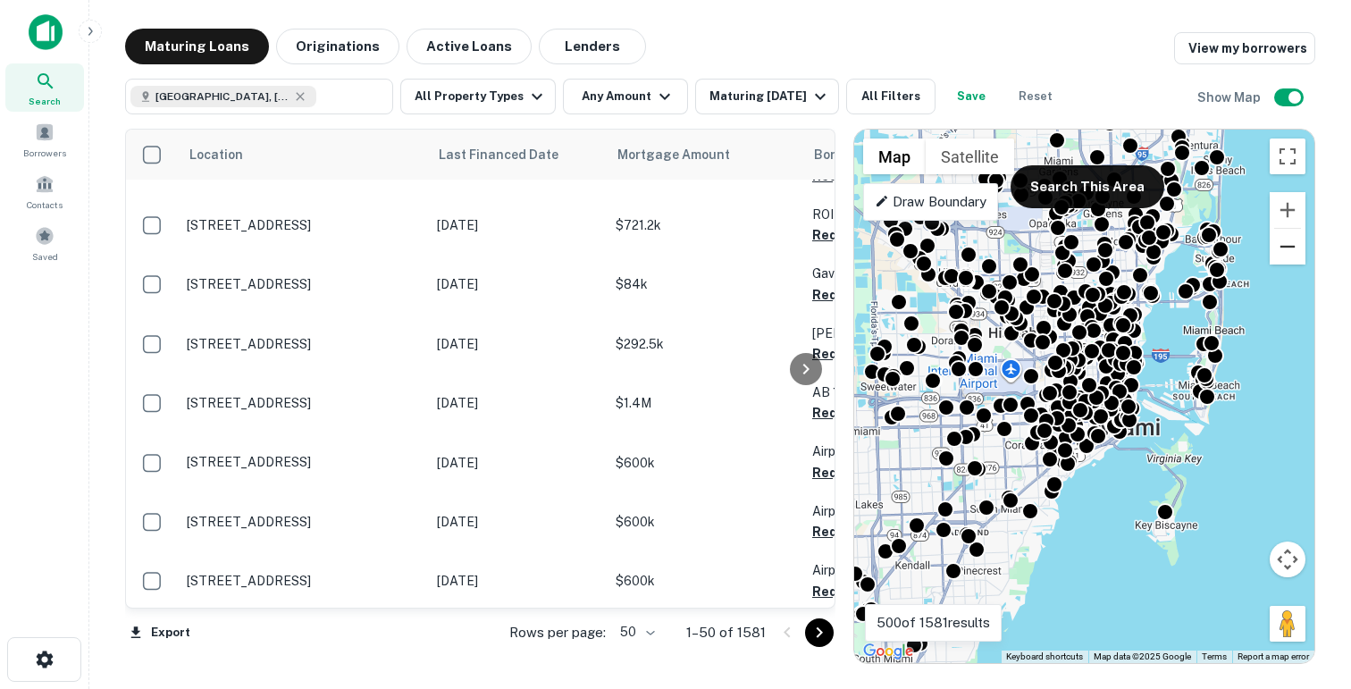
click at [1288, 251] on button "Zoom out" at bounding box center [1288, 247] width 36 height 36
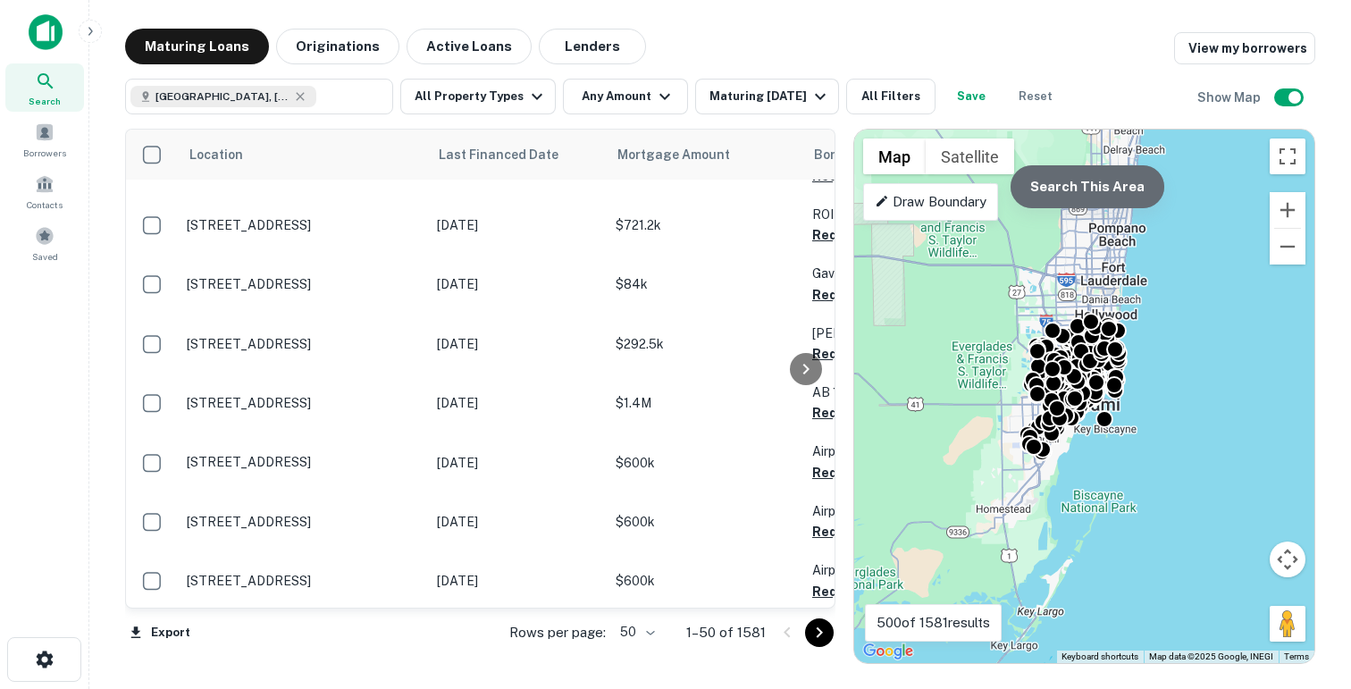
click at [1114, 176] on button "Search This Area" at bounding box center [1088, 186] width 154 height 43
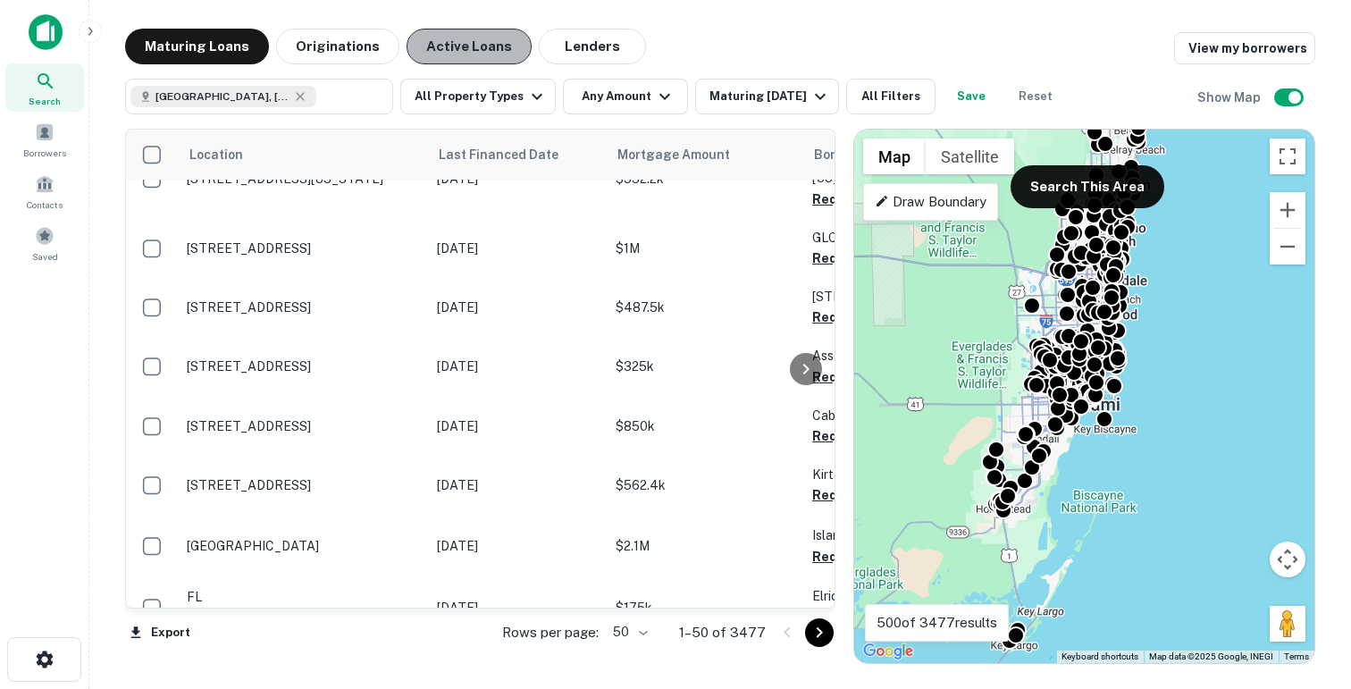
click at [467, 55] on button "Active Loans" at bounding box center [469, 47] width 125 height 36
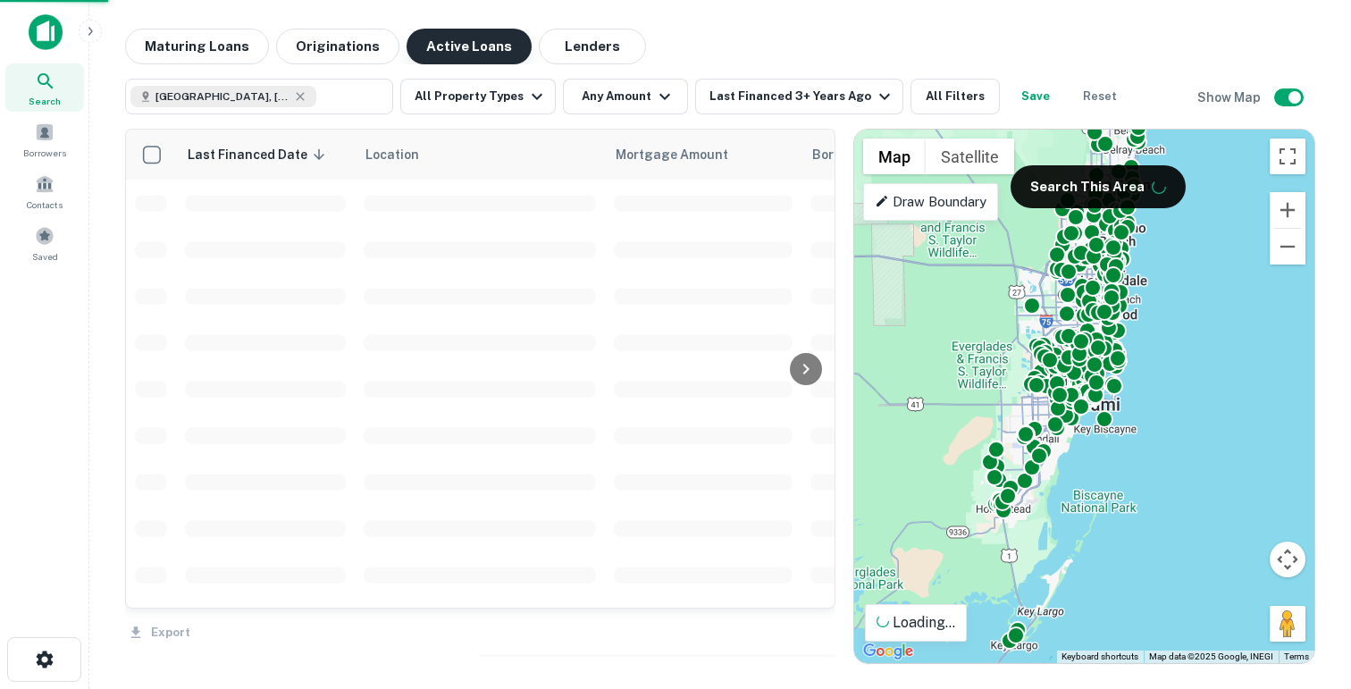
scroll to position [281, 0]
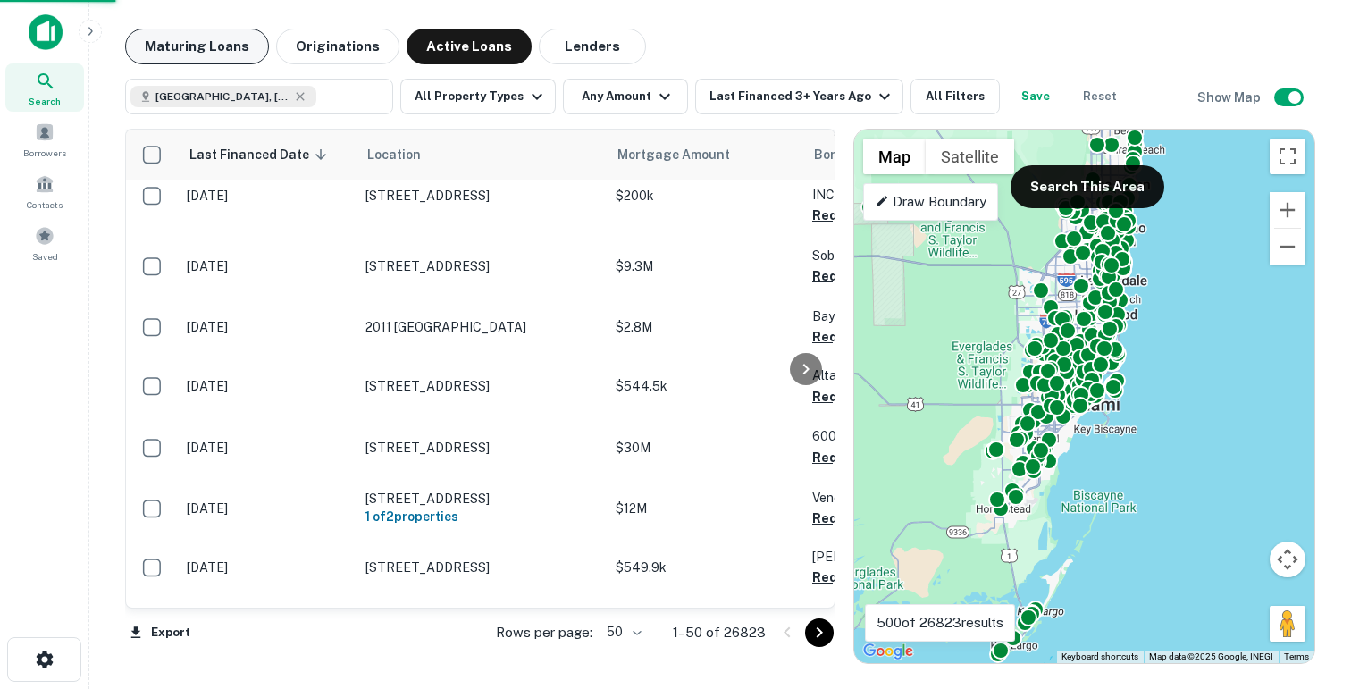
click at [211, 39] on button "Maturing Loans" at bounding box center [197, 47] width 144 height 36
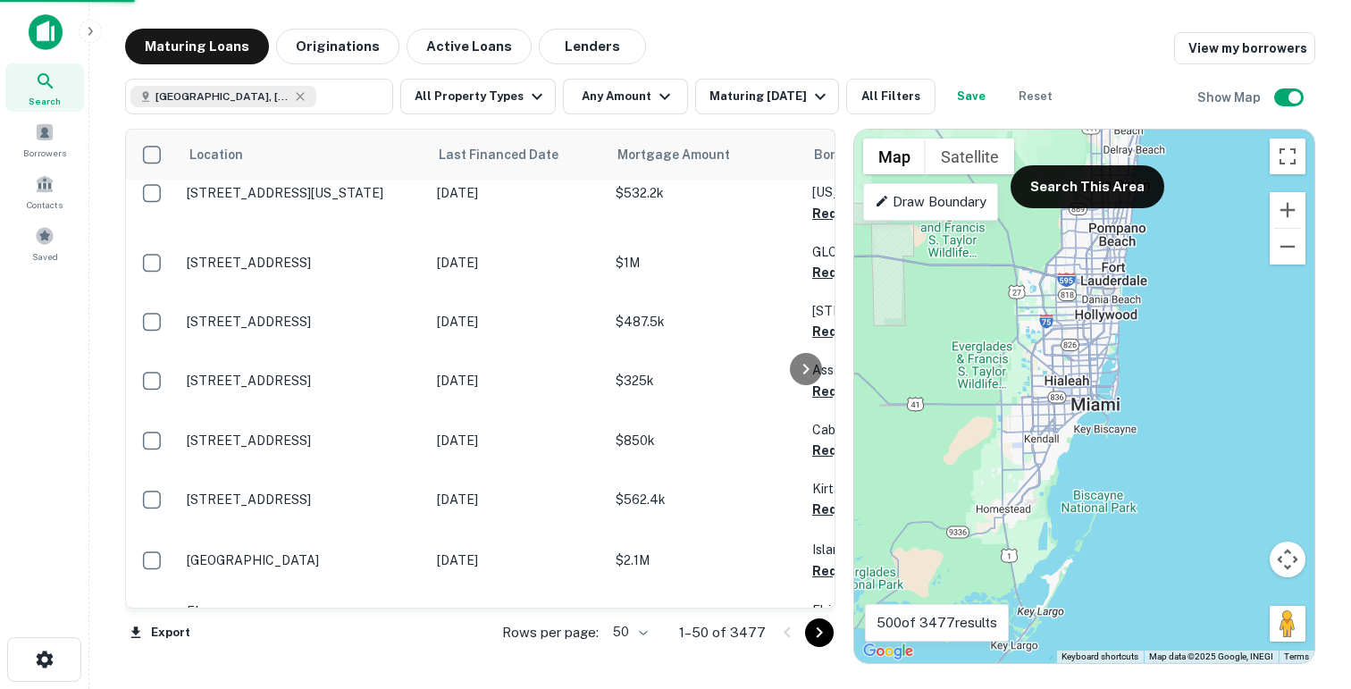
scroll to position [281, 0]
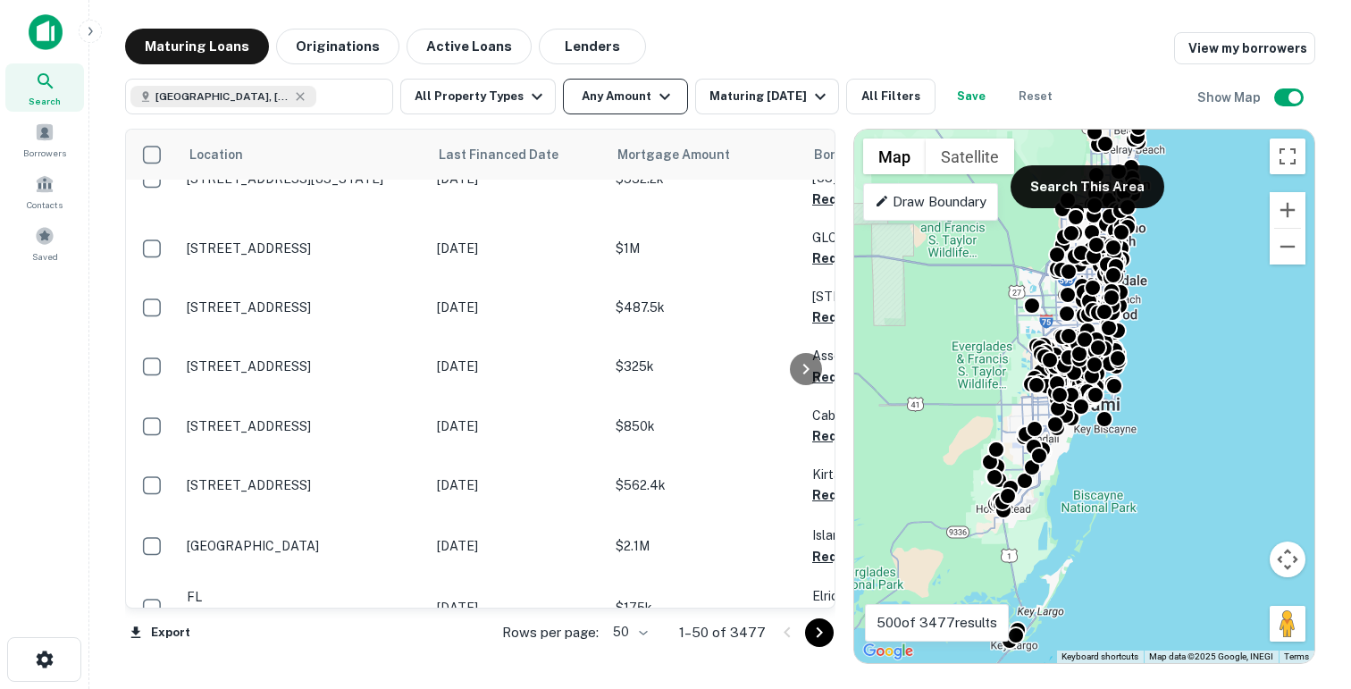
click at [625, 100] on button "Any Amount" at bounding box center [625, 97] width 125 height 36
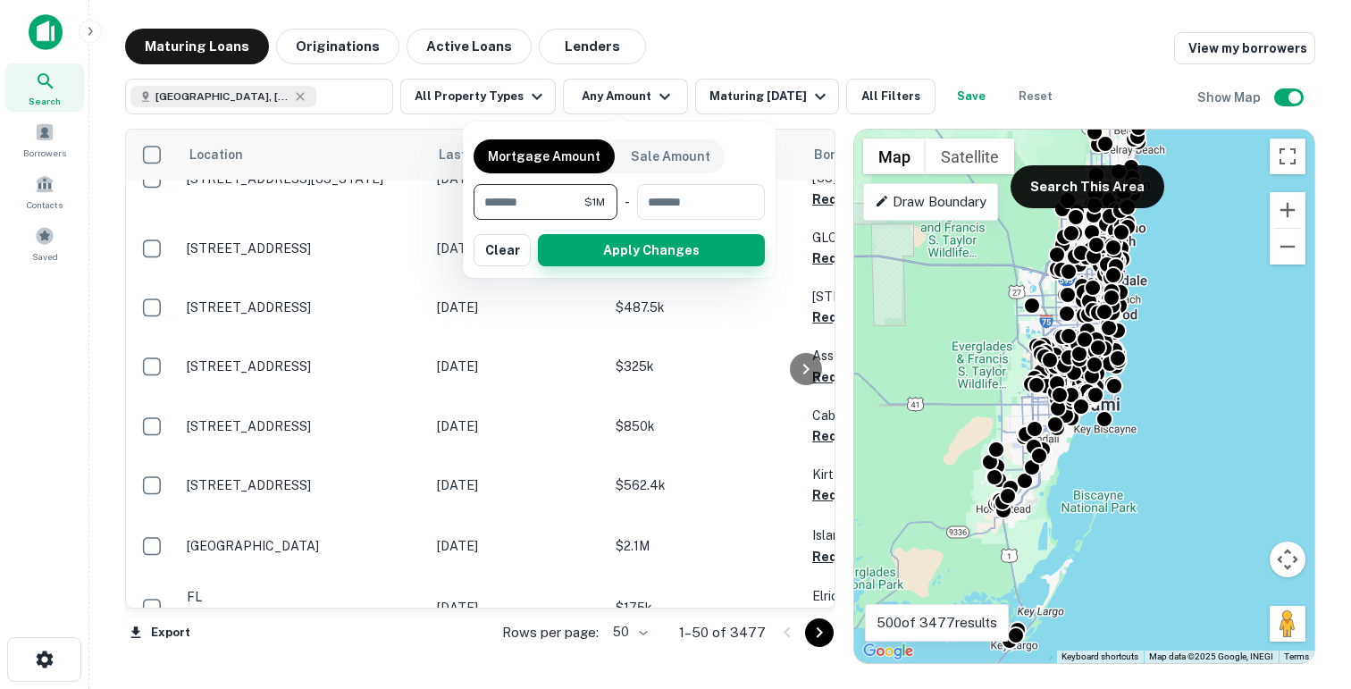
type input "*******"
click at [685, 258] on button "Apply Changes" at bounding box center [651, 250] width 227 height 32
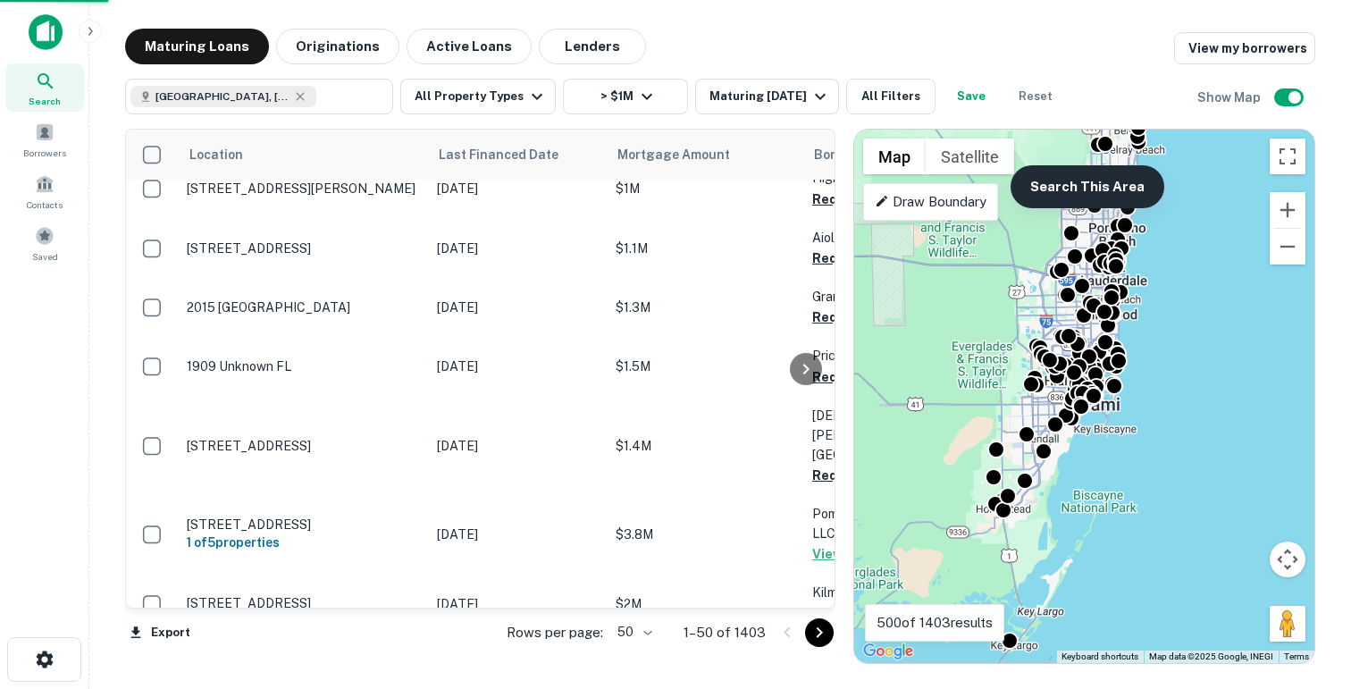
click at [1091, 189] on button "Search This Area" at bounding box center [1088, 186] width 154 height 43
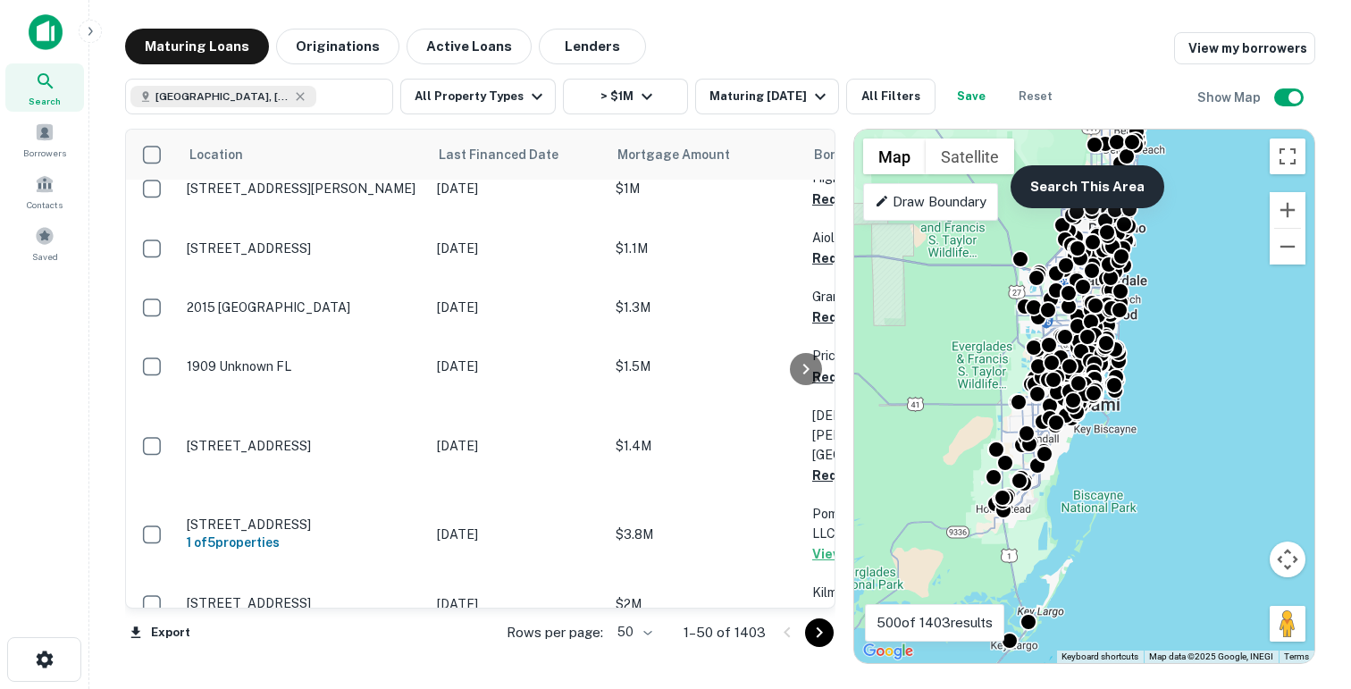
click at [1091, 189] on button "Search This Area" at bounding box center [1088, 186] width 154 height 43
click at [895, 95] on button "All Filters" at bounding box center [890, 97] width 89 height 36
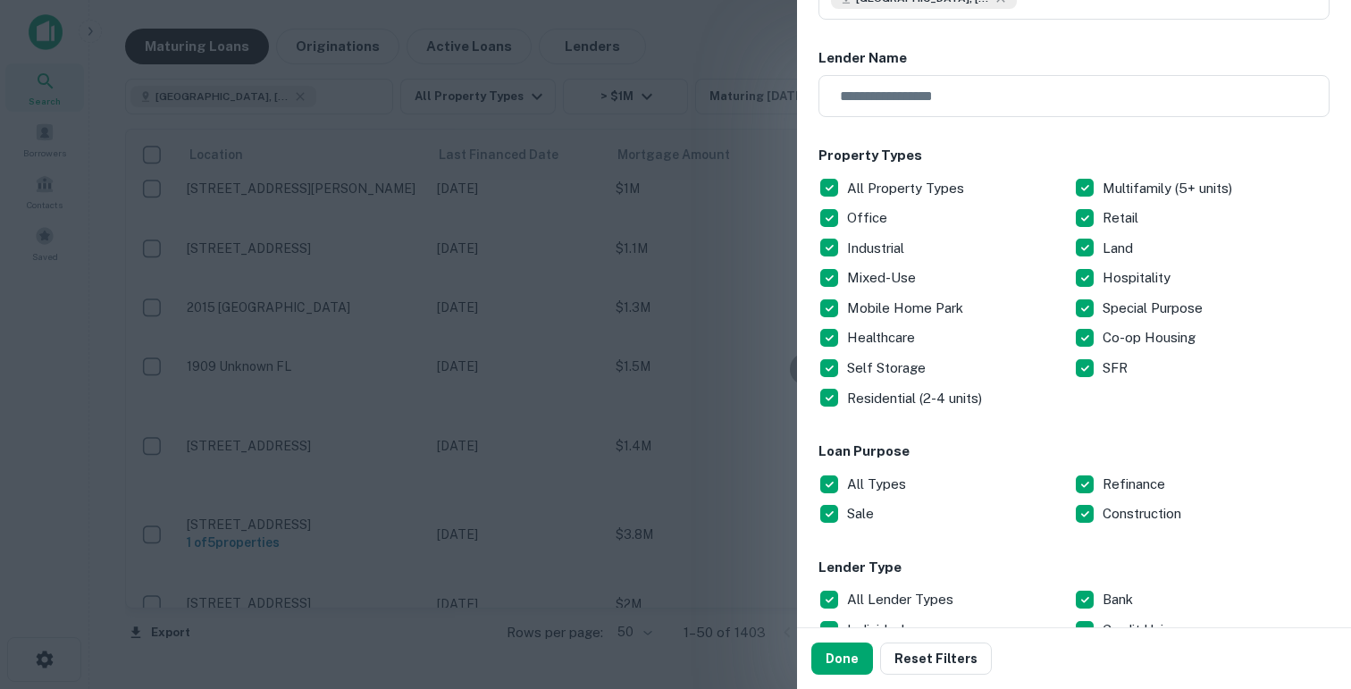
scroll to position [461, 0]
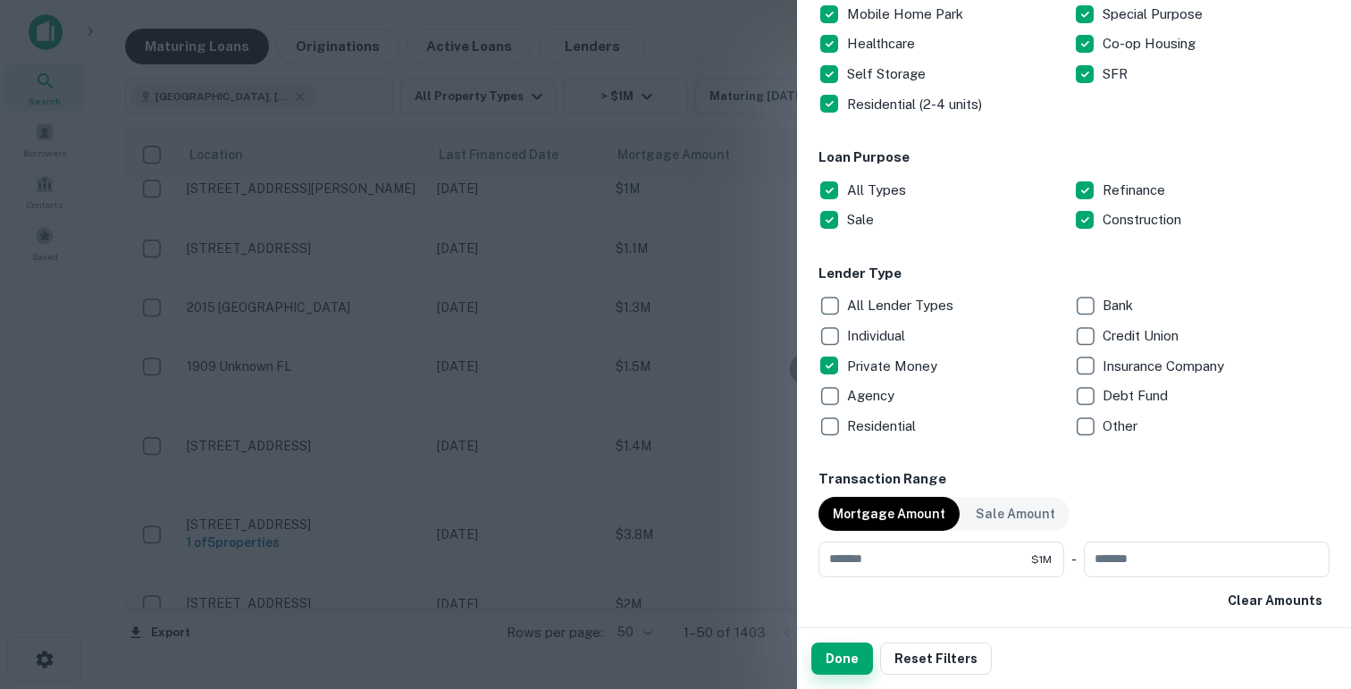
click at [844, 649] on button "Done" at bounding box center [842, 659] width 62 height 32
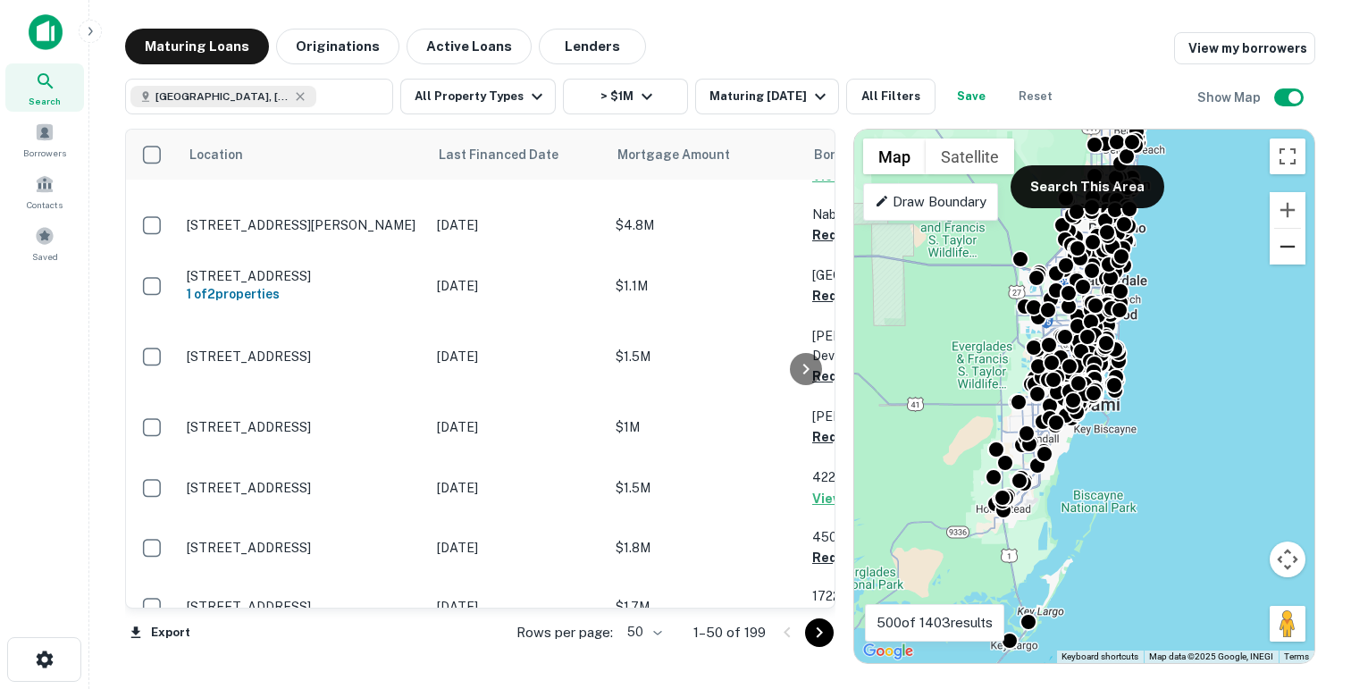
click at [1293, 256] on button "Zoom out" at bounding box center [1288, 247] width 36 height 36
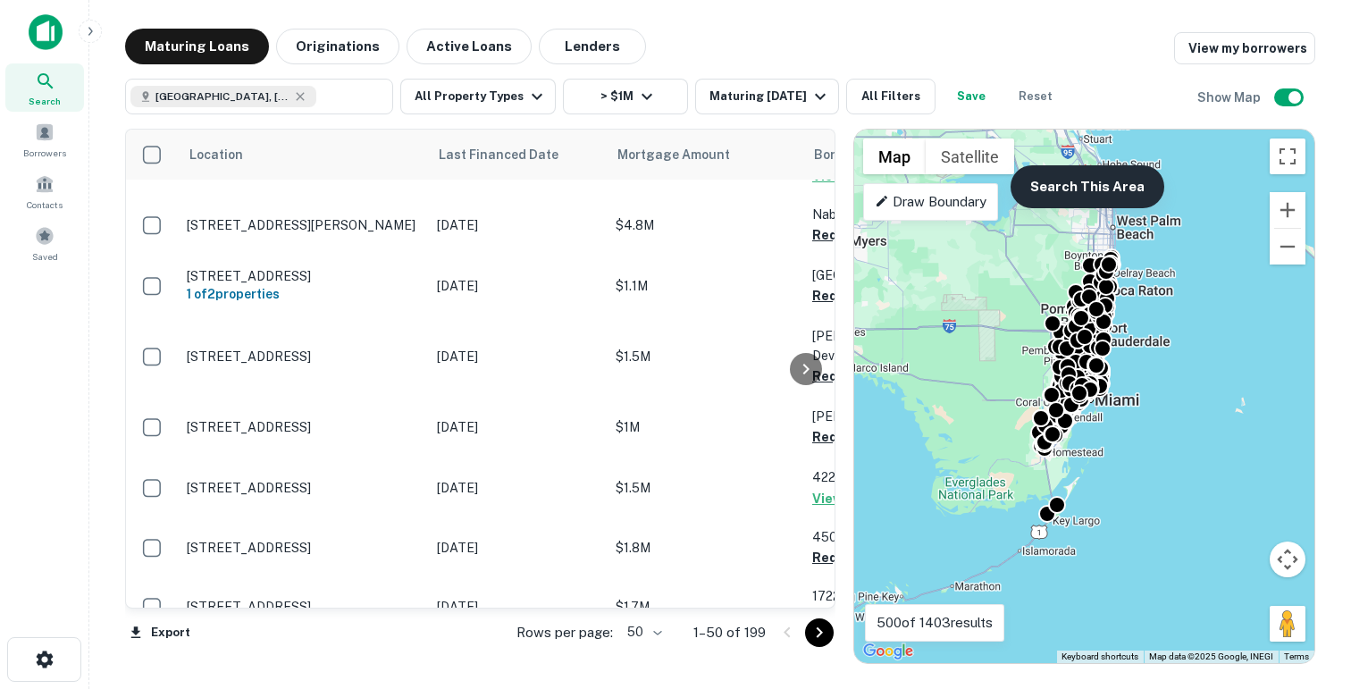
click at [1118, 187] on button "Search This Area" at bounding box center [1088, 186] width 154 height 43
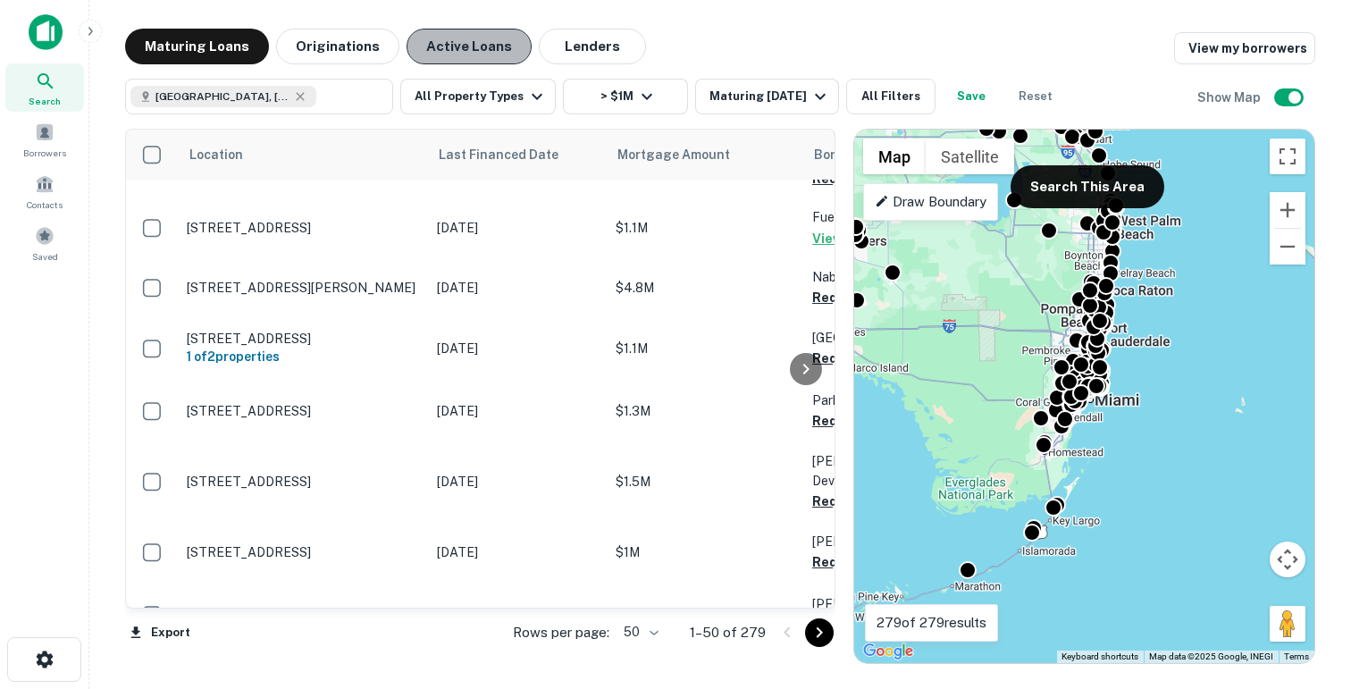
click at [482, 50] on button "Active Loans" at bounding box center [469, 47] width 125 height 36
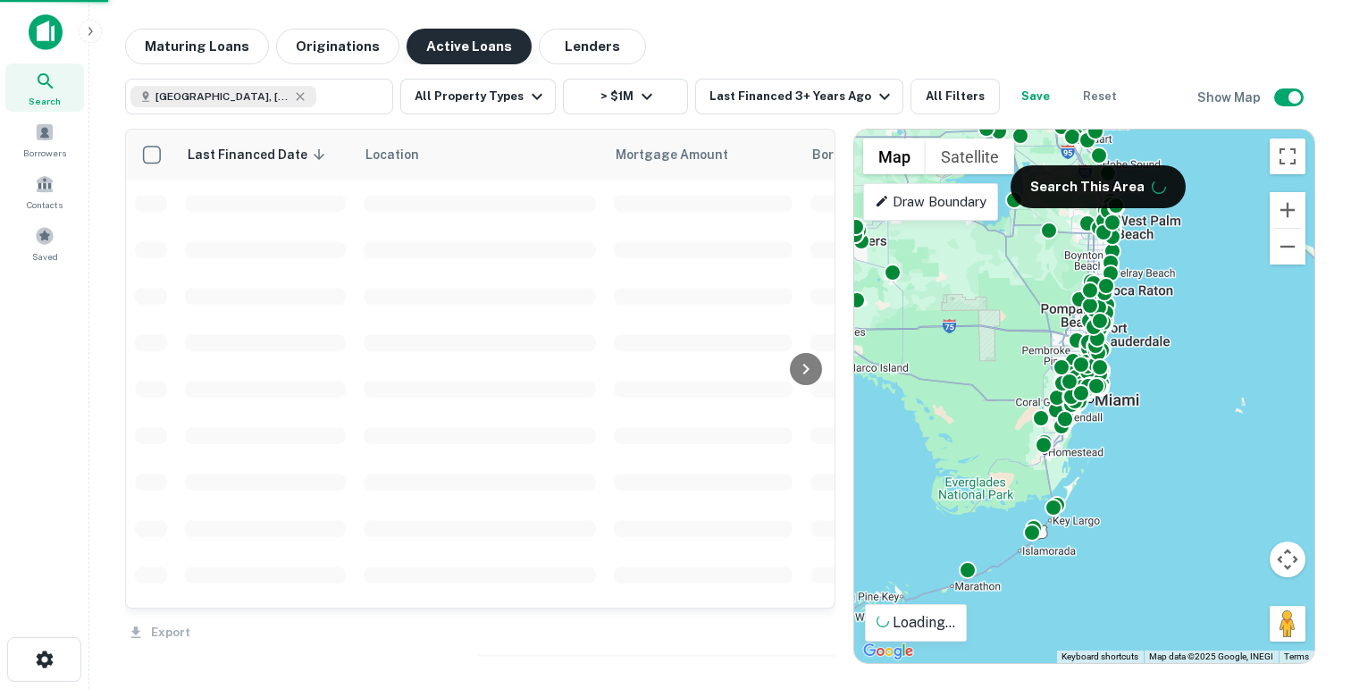
scroll to position [281, 0]
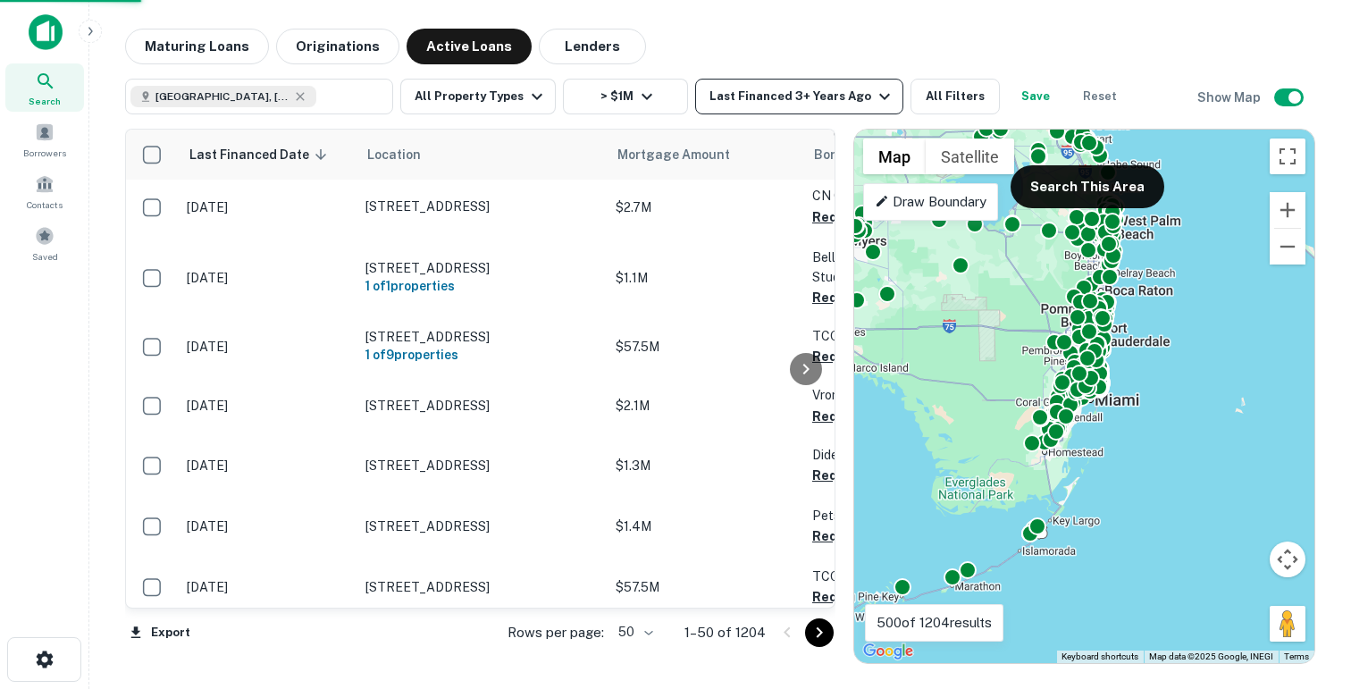
click at [764, 95] on div "Last Financed 3+ Years Ago" at bounding box center [803, 96] width 186 height 21
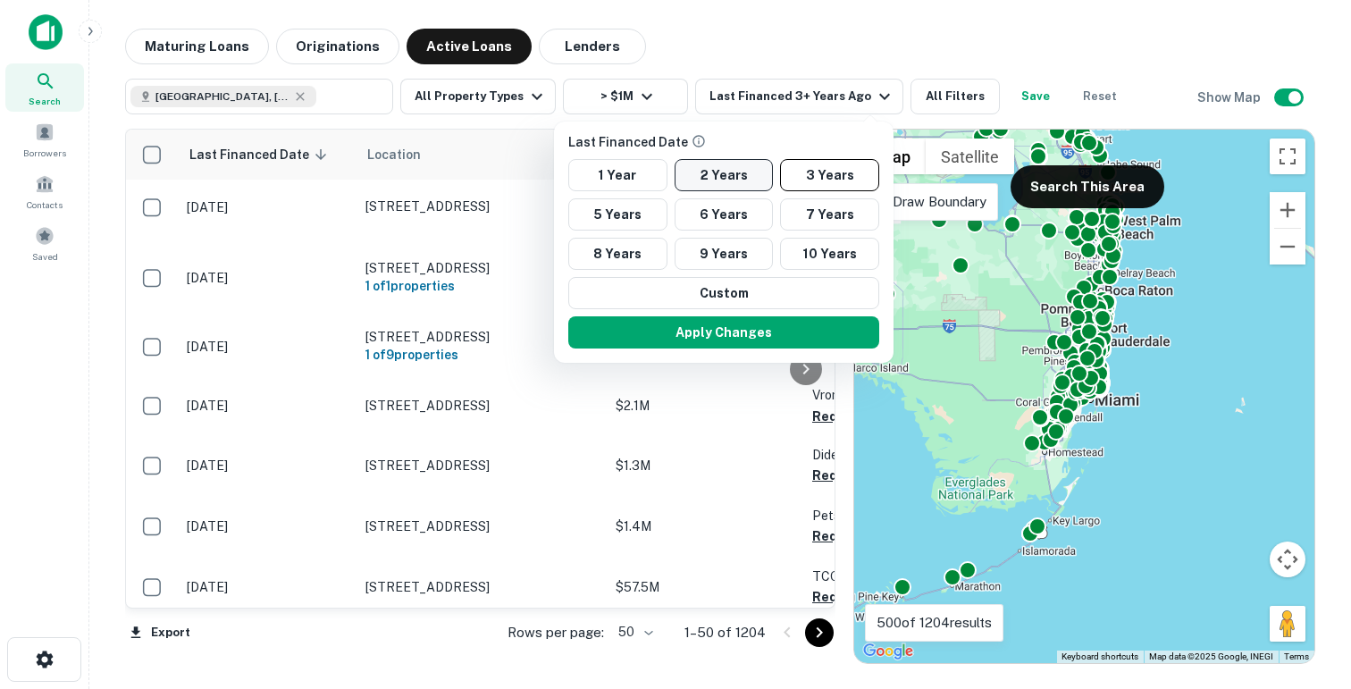
click at [710, 181] on button "2 Years" at bounding box center [724, 175] width 99 height 32
click at [705, 340] on button "Apply Changes" at bounding box center [723, 332] width 311 height 32
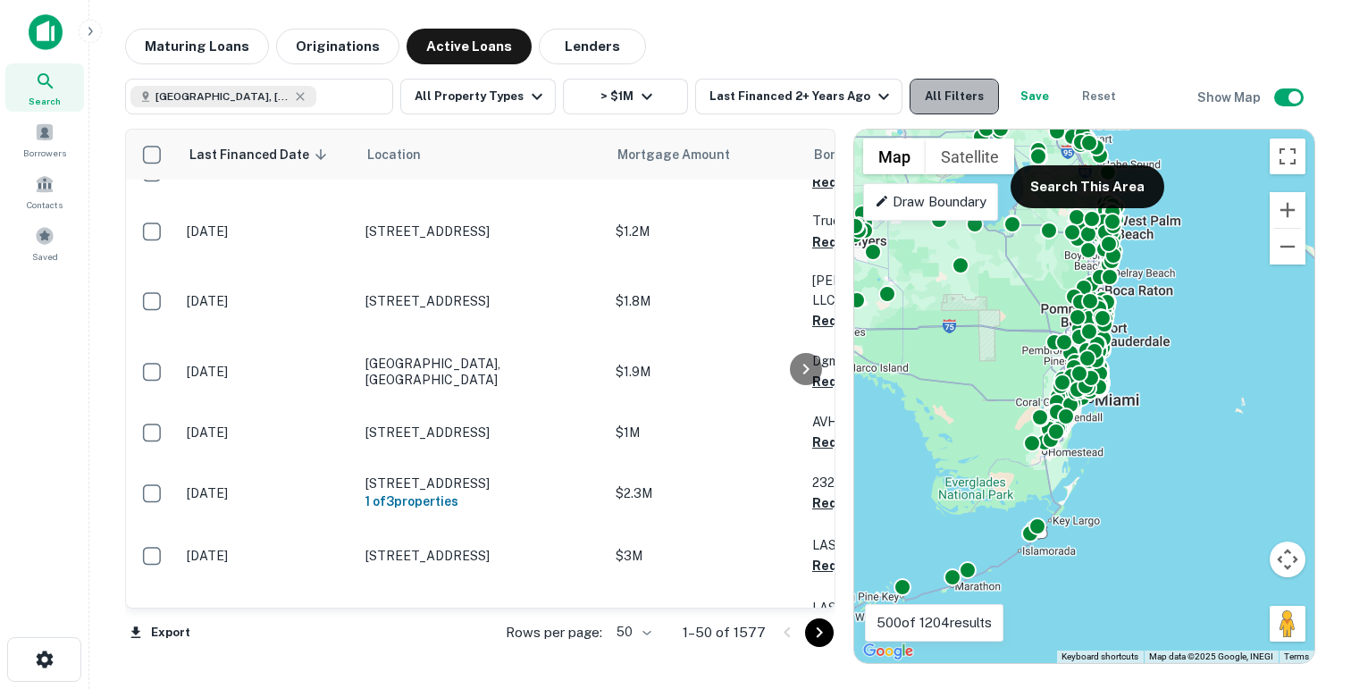
click at [926, 105] on button "All Filters" at bounding box center [954, 97] width 89 height 36
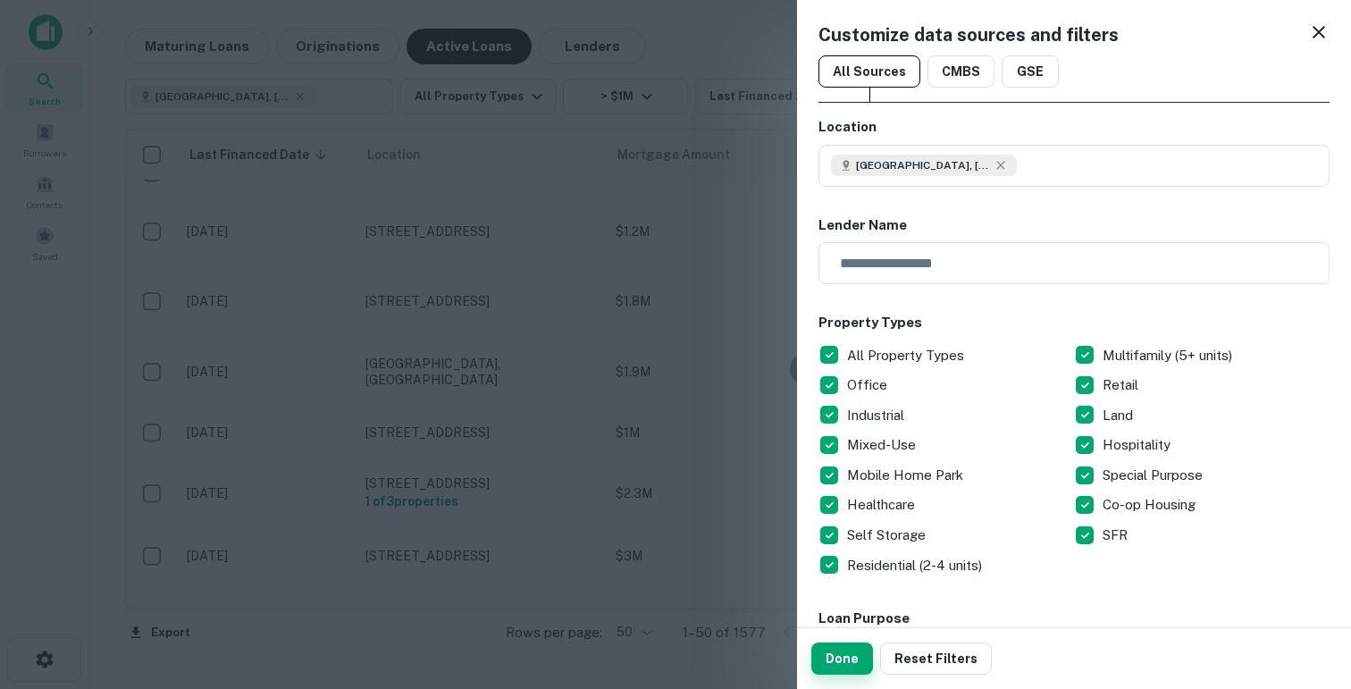
click at [828, 660] on button "Done" at bounding box center [842, 659] width 62 height 32
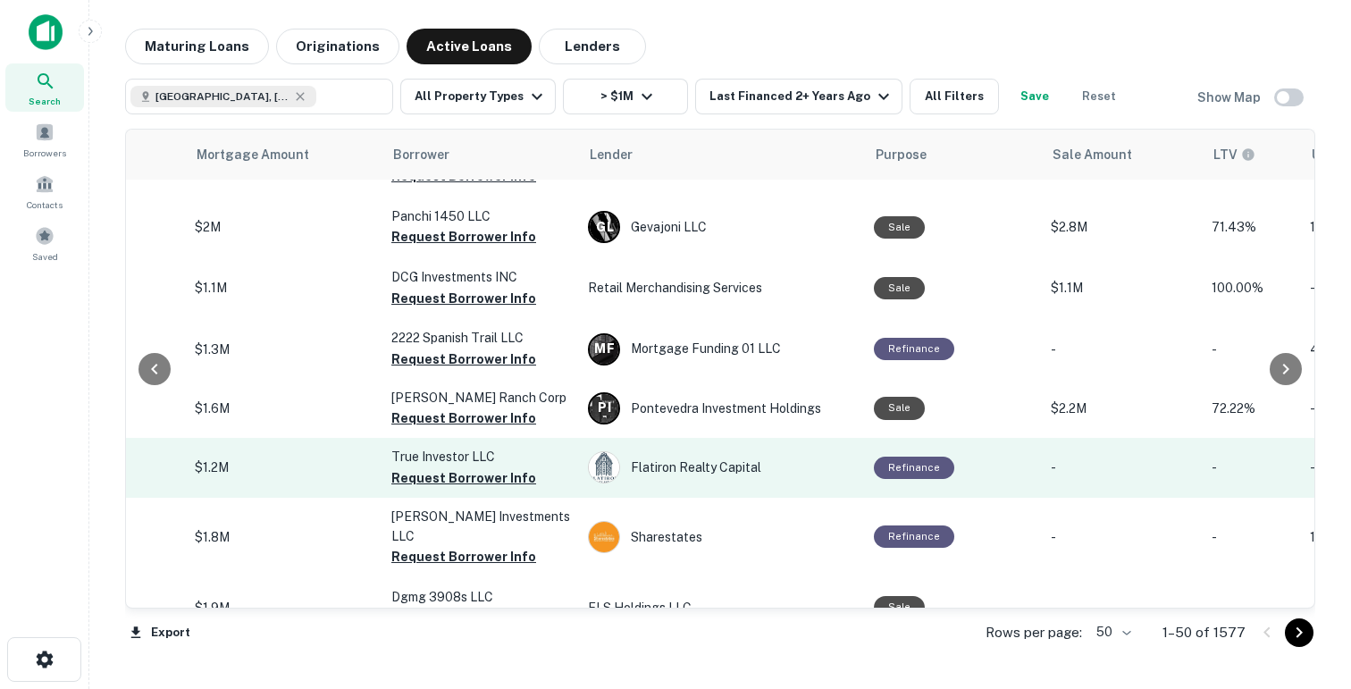
scroll to position [45, 423]
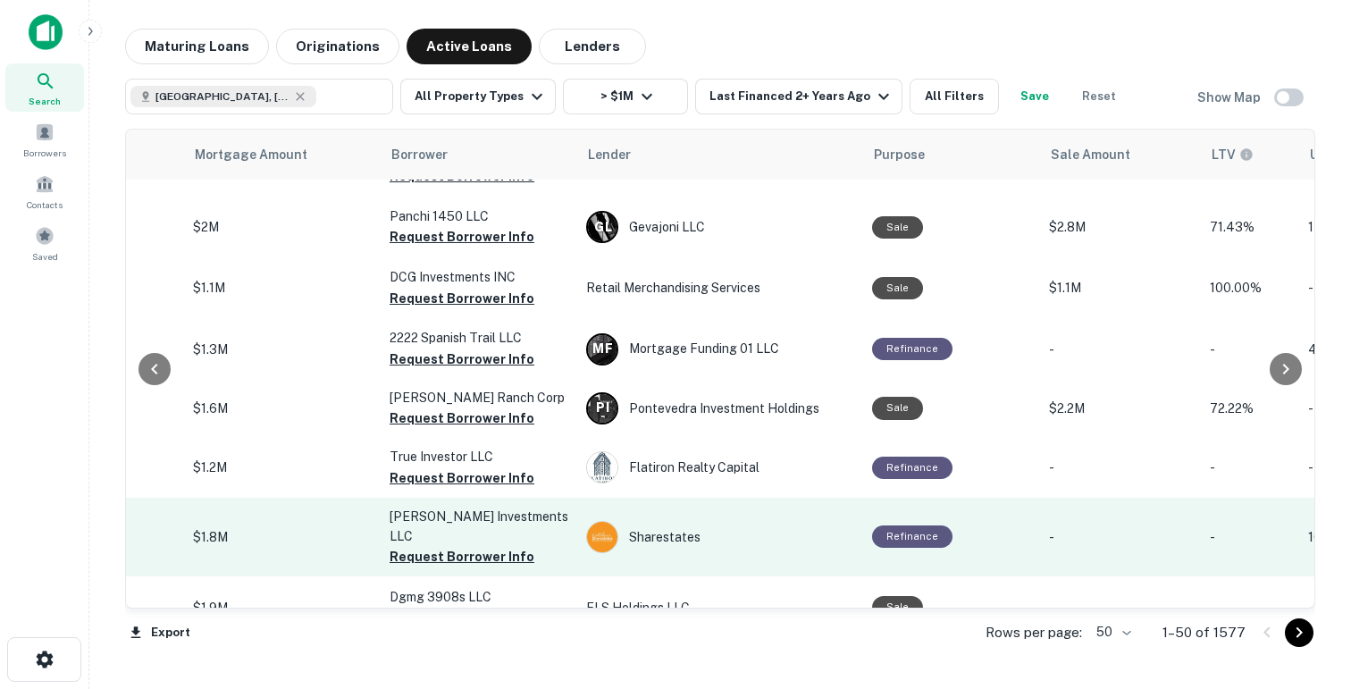
click at [543, 518] on p "Orengo Investments LLC" at bounding box center [479, 526] width 179 height 39
click at [536, 516] on p "Orengo Investments LLC" at bounding box center [479, 526] width 179 height 39
click at [556, 533] on td "Orengo Investments LLC Request Borrower Info" at bounding box center [479, 537] width 197 height 79
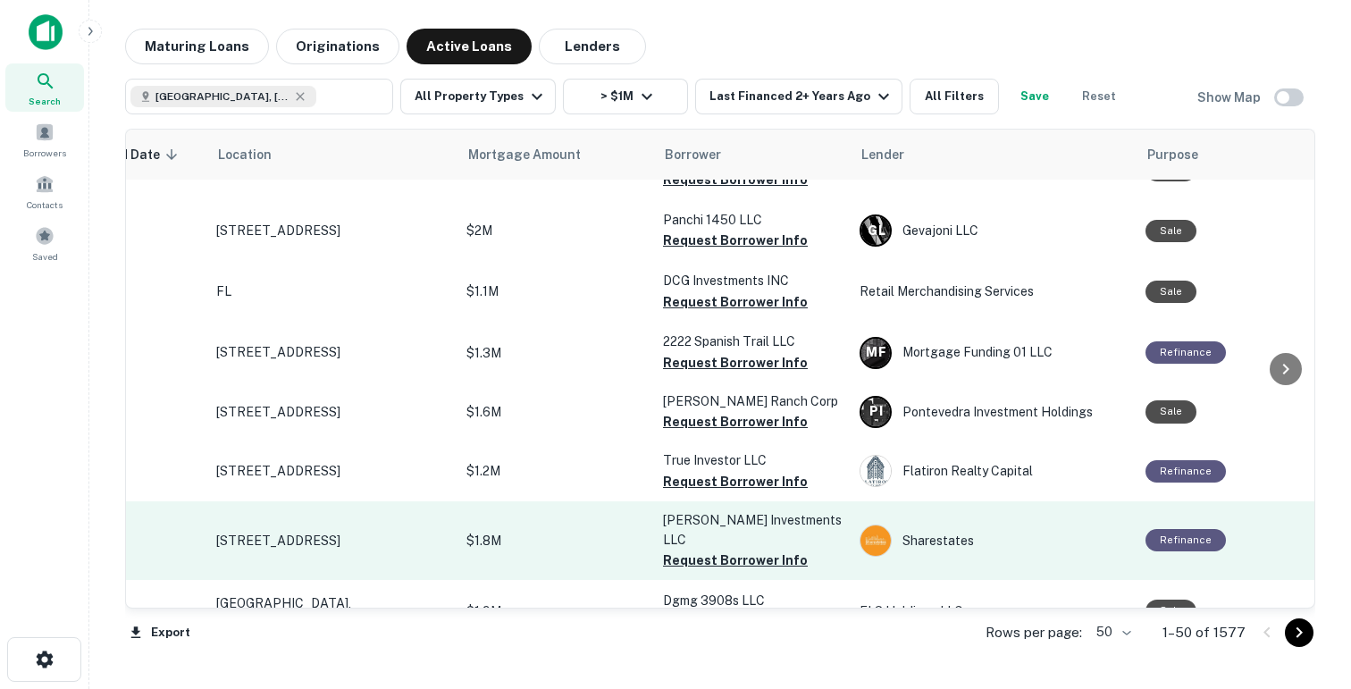
scroll to position [41, 0]
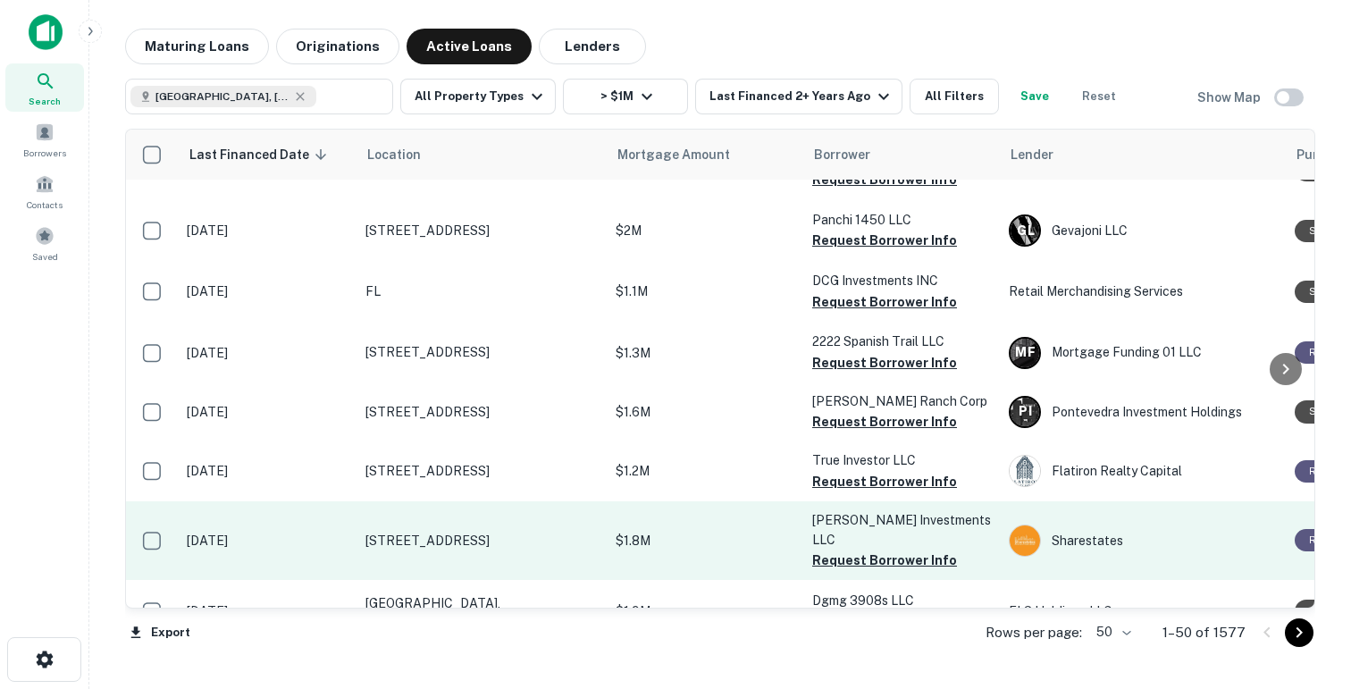
click at [400, 533] on p "2350 Palm Ave Hialeah, FL33010" at bounding box center [482, 541] width 232 height 16
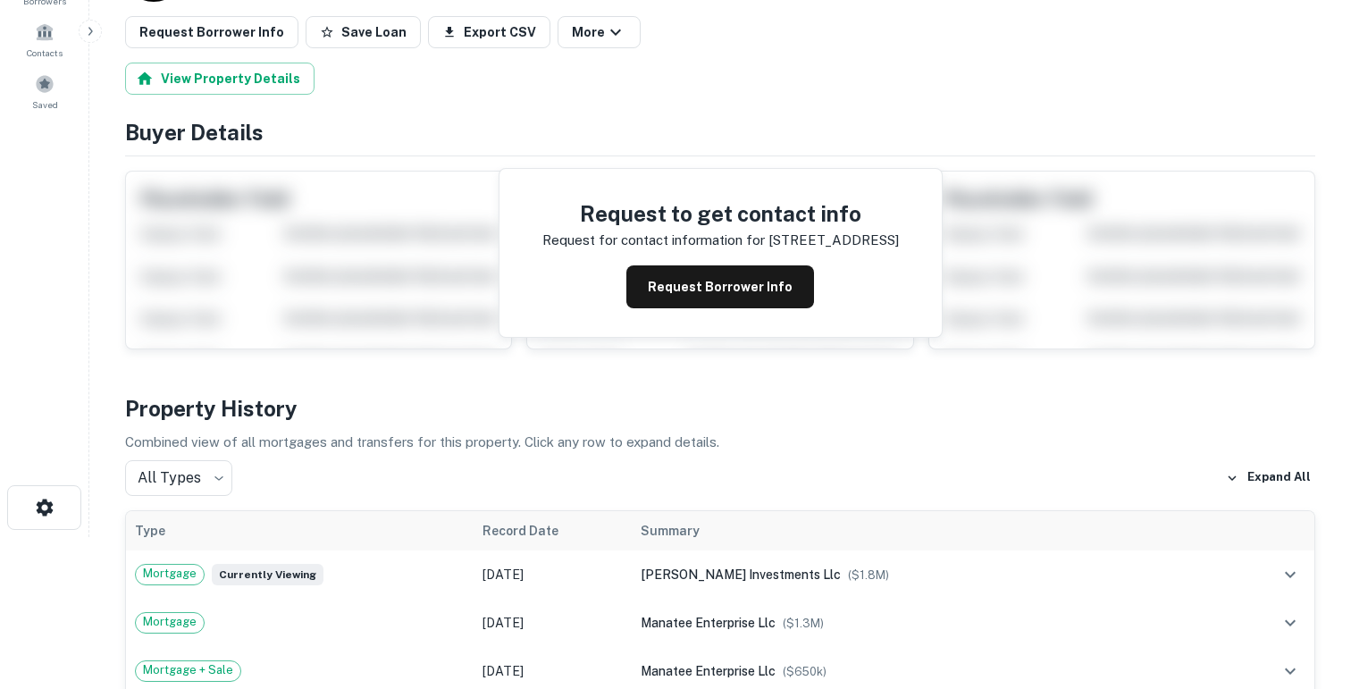
scroll to position [181, 0]
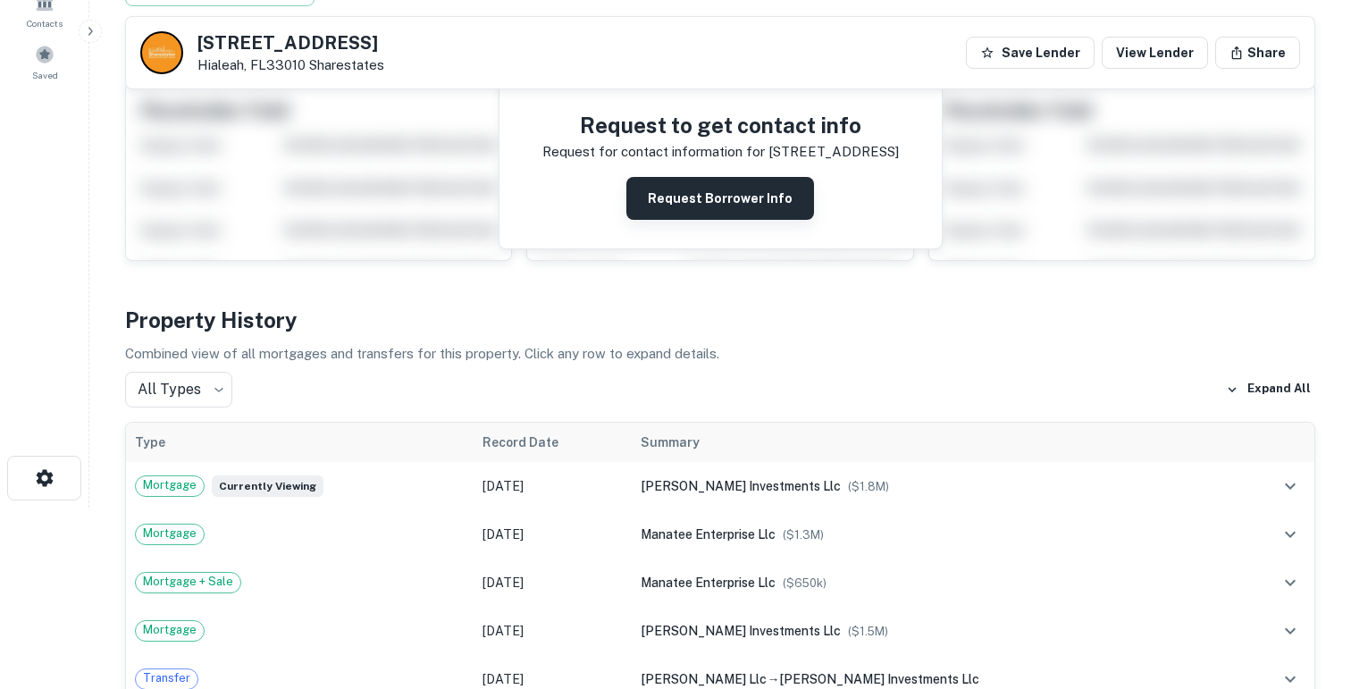
click at [769, 192] on button "Request Borrower Info" at bounding box center [720, 198] width 188 height 43
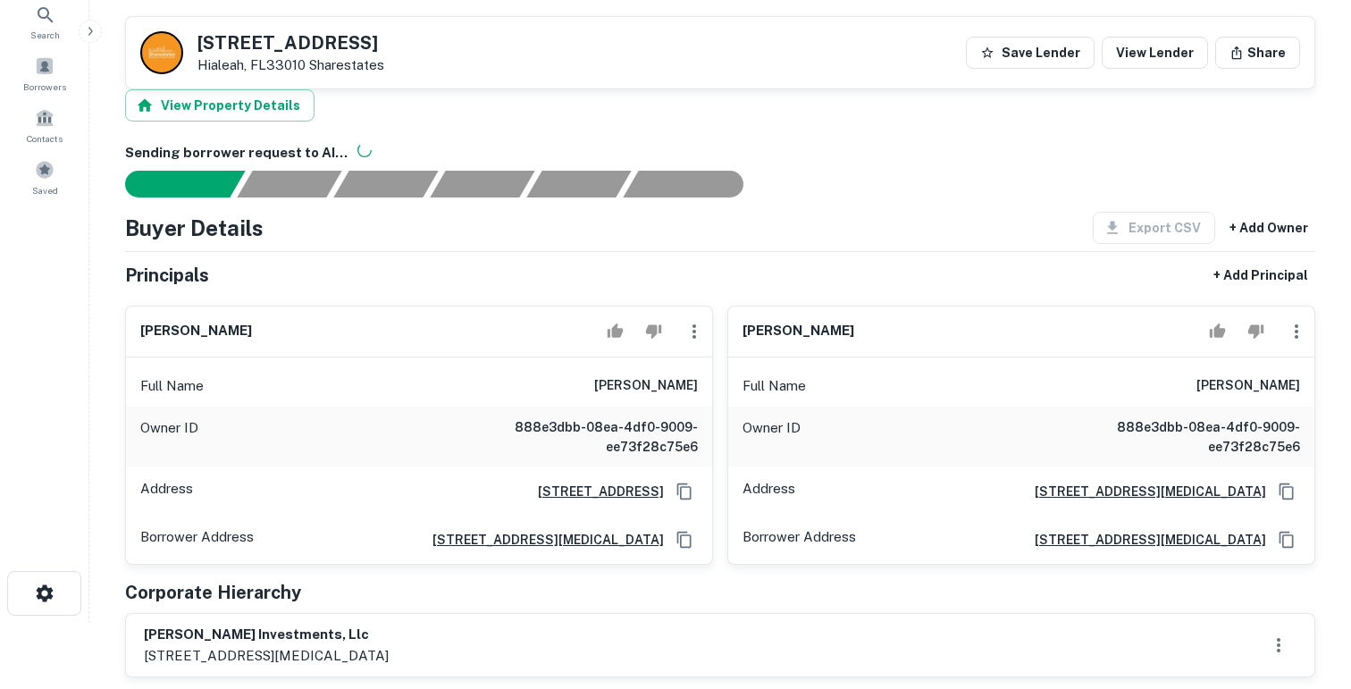
scroll to position [0, 0]
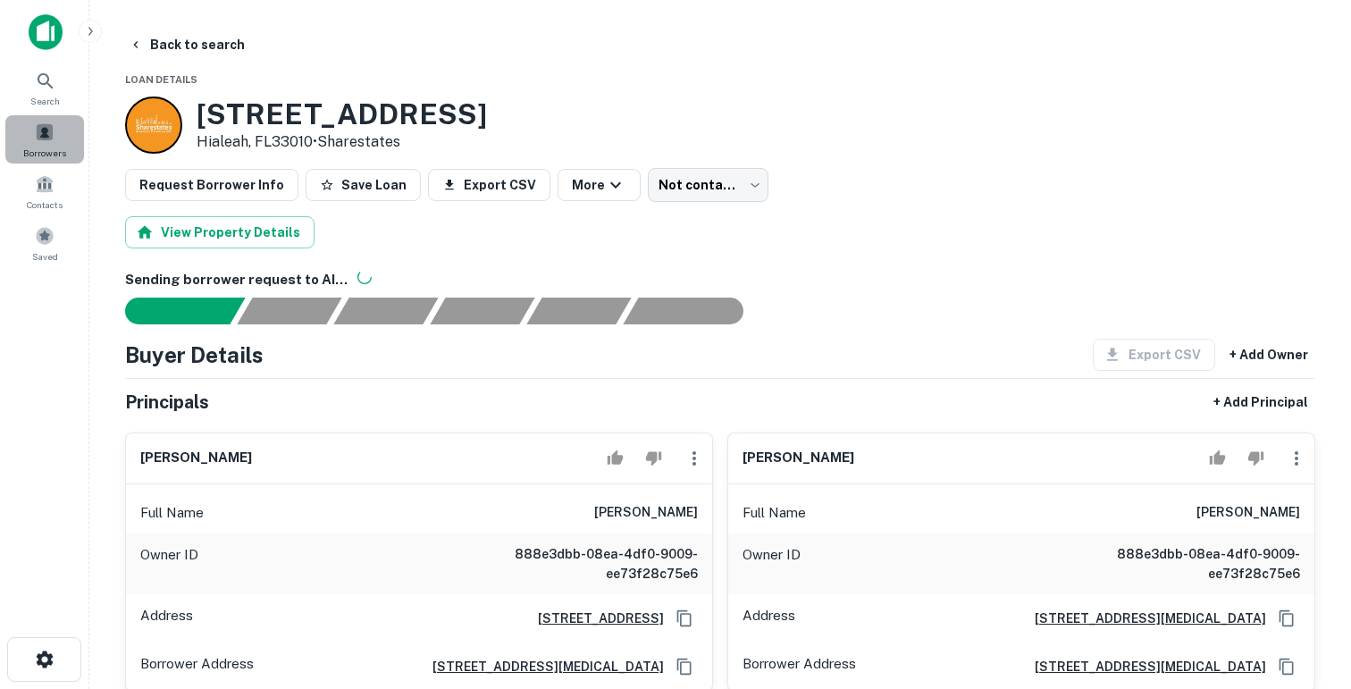
click at [47, 142] on div "Borrowers" at bounding box center [44, 139] width 79 height 48
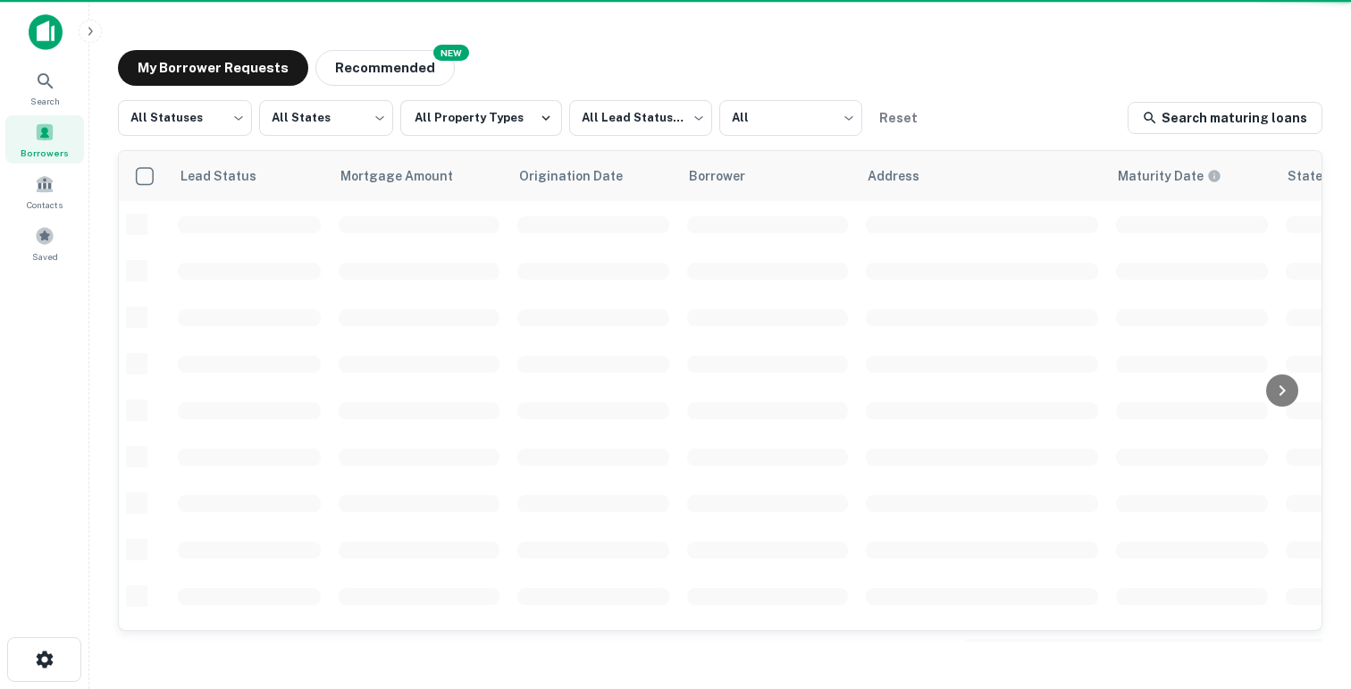
scroll to position [41, 0]
